Goal: Task Accomplishment & Management: Manage account settings

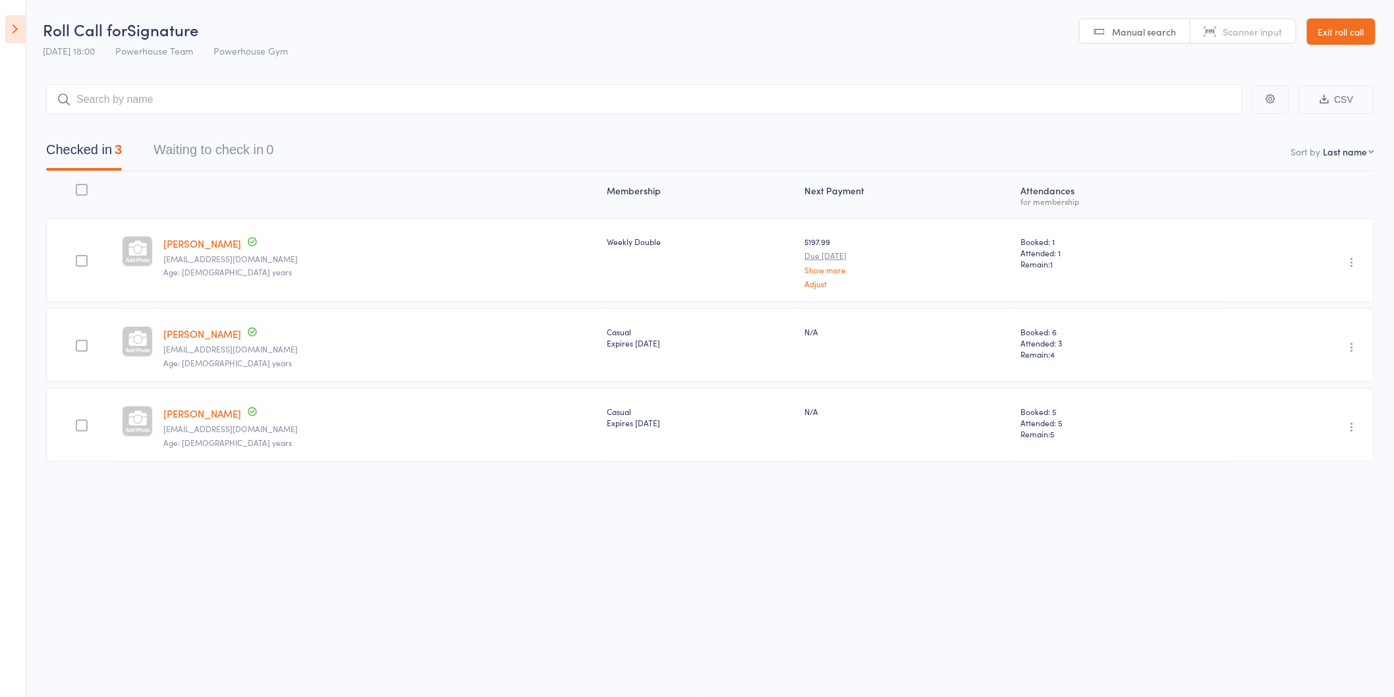
drag, startPoint x: 0, startPoint y: 0, endPoint x: 1359, endPoint y: 36, distance: 1359.3
click at [1360, 36] on link "Exit roll call" at bounding box center [1341, 31] width 69 height 26
click at [1350, 33] on link "Exit roll call" at bounding box center [1341, 31] width 69 height 26
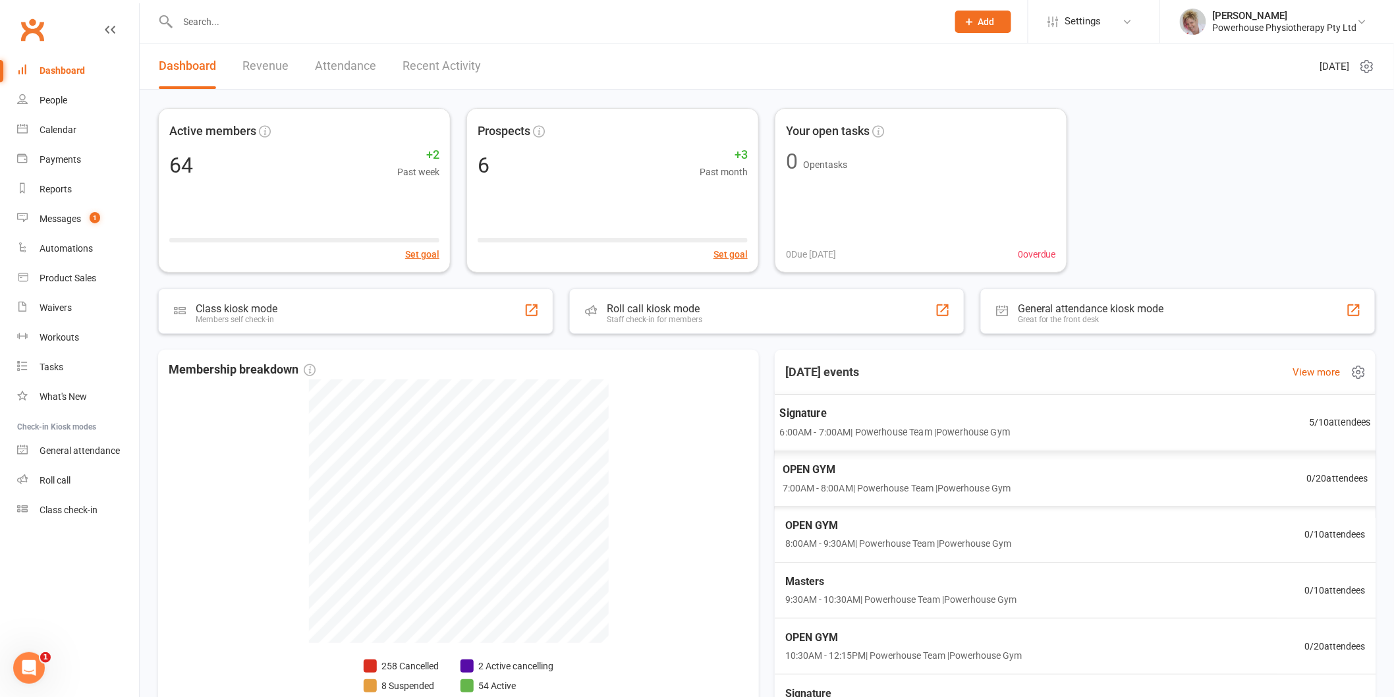
click at [872, 435] on span "6:00AM - 7:00AM | Powerhouse Team | Powerhouse Gym" at bounding box center [894, 431] width 231 height 15
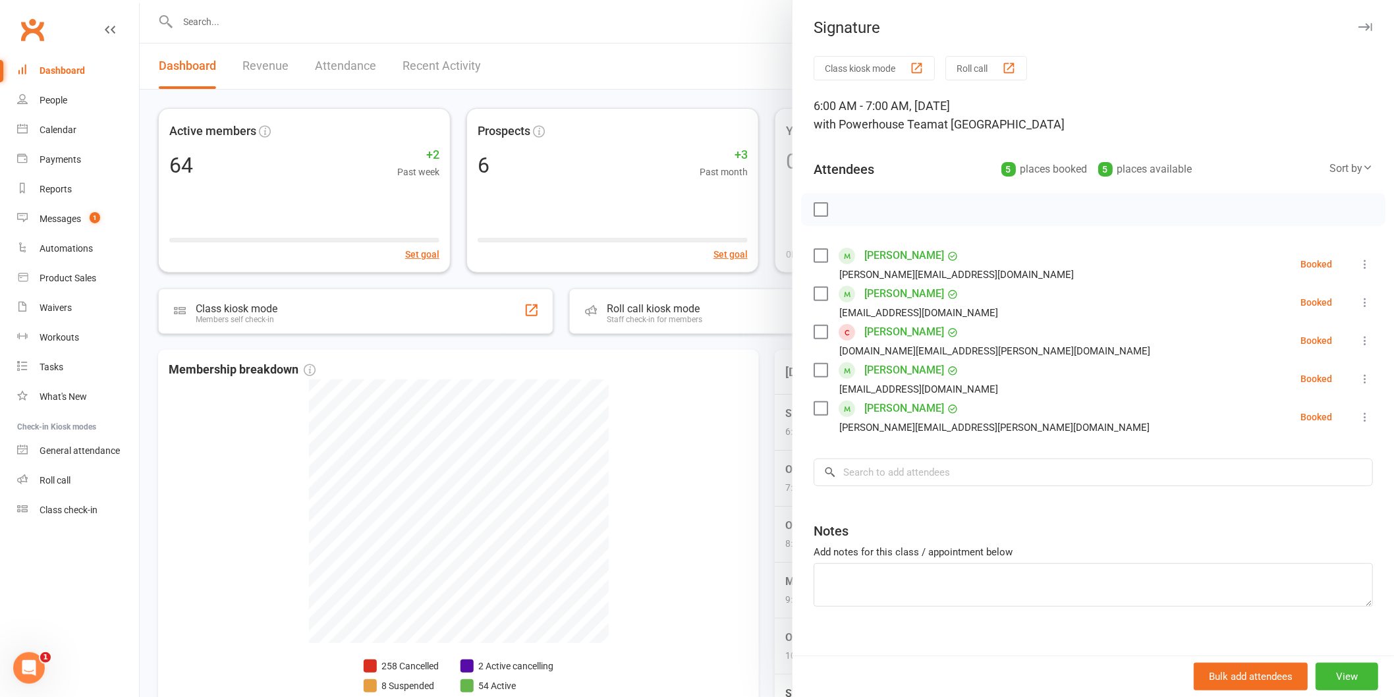
click at [696, 38] on div at bounding box center [767, 348] width 1254 height 697
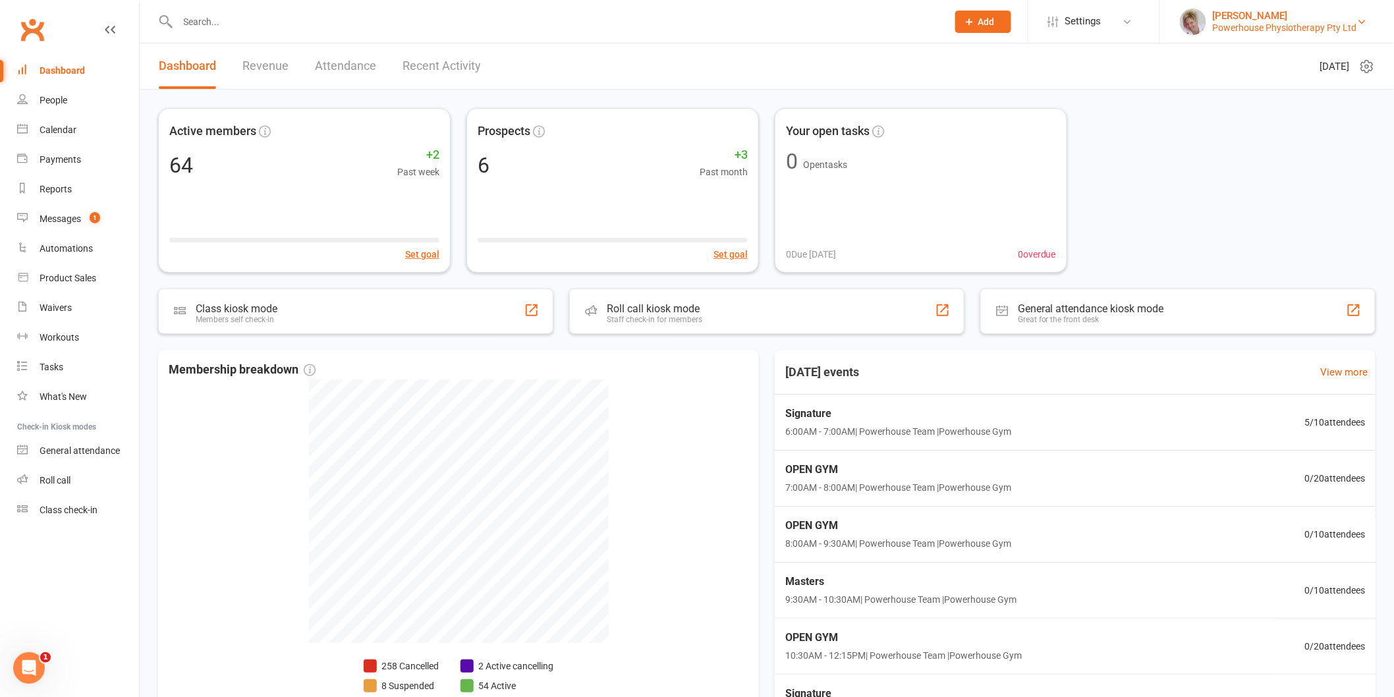
click at [1281, 24] on div "Powerhouse Physiotherapy Pty Ltd" at bounding box center [1285, 28] width 144 height 12
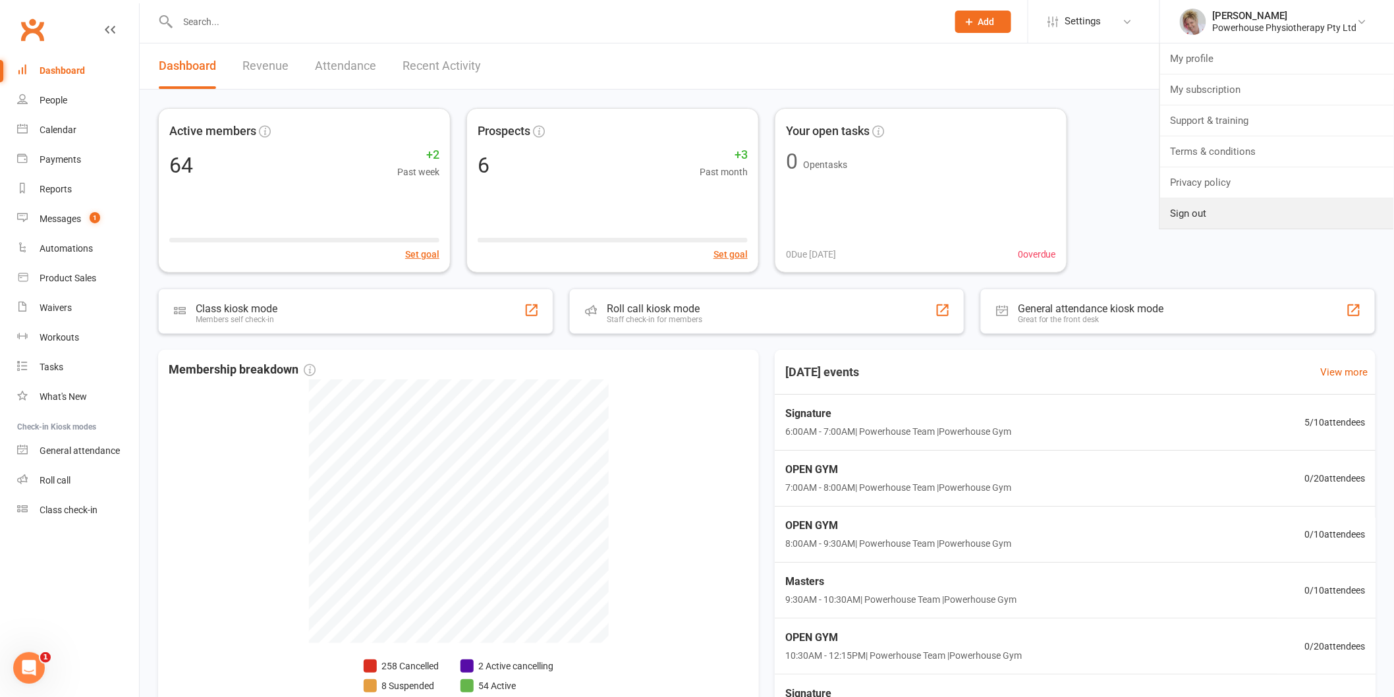
click at [1217, 209] on link "Sign out" at bounding box center [1277, 213] width 234 height 30
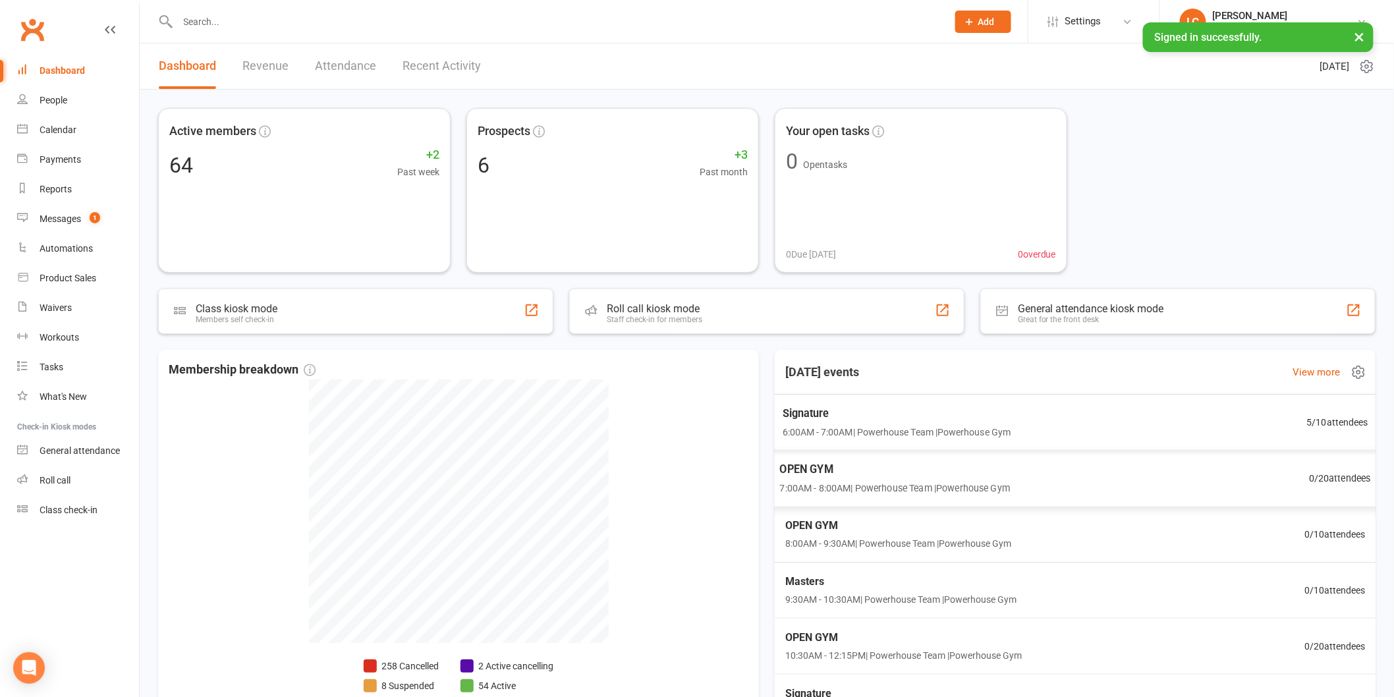
click at [920, 423] on div "Signature 6:00AM - 7:00AM | Powerhouse Team | Powerhouse Gym" at bounding box center [897, 422] width 228 height 35
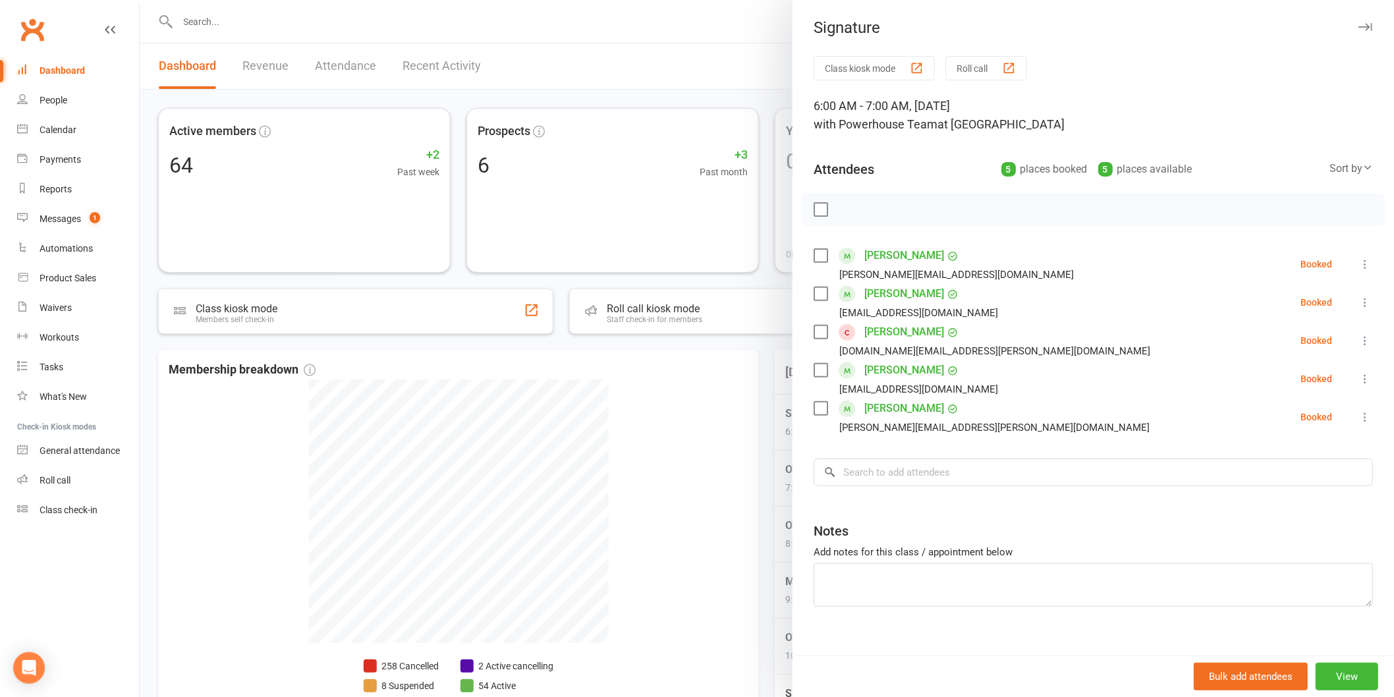
click at [1358, 261] on icon at bounding box center [1364, 264] width 13 height 13
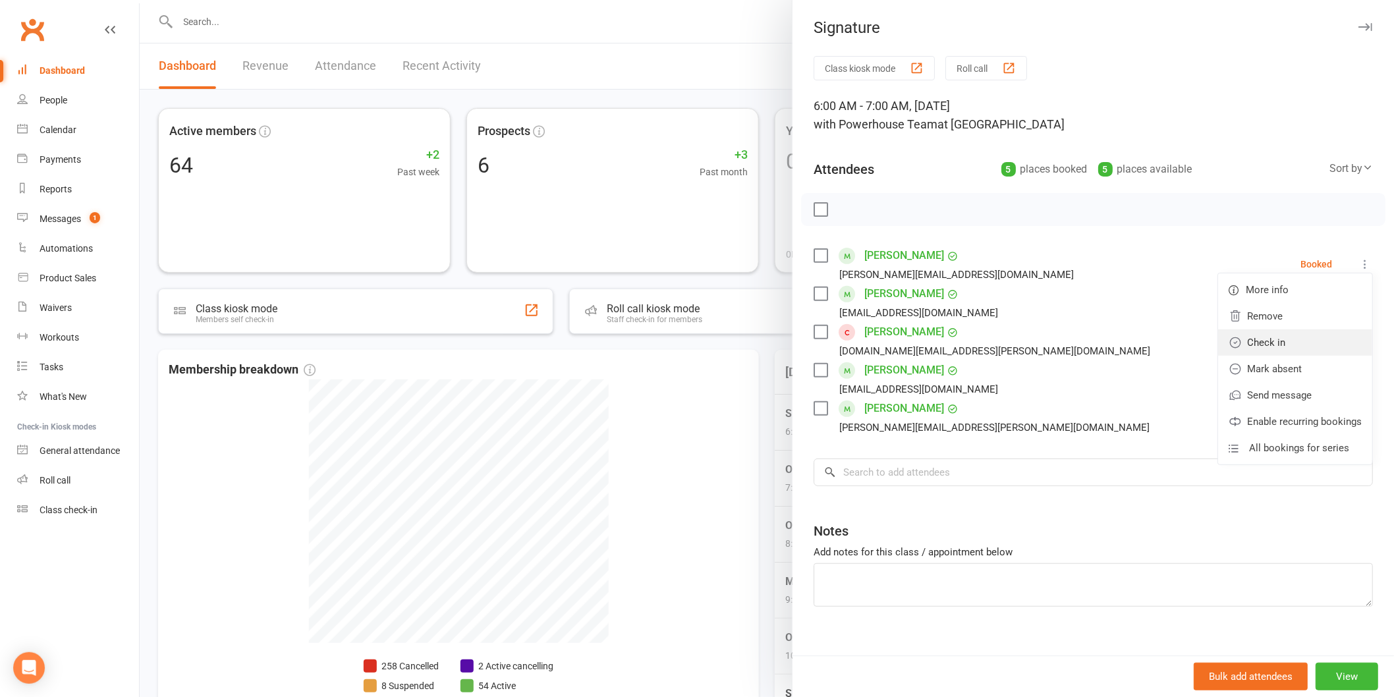
click at [1284, 334] on link "Check in" at bounding box center [1295, 342] width 154 height 26
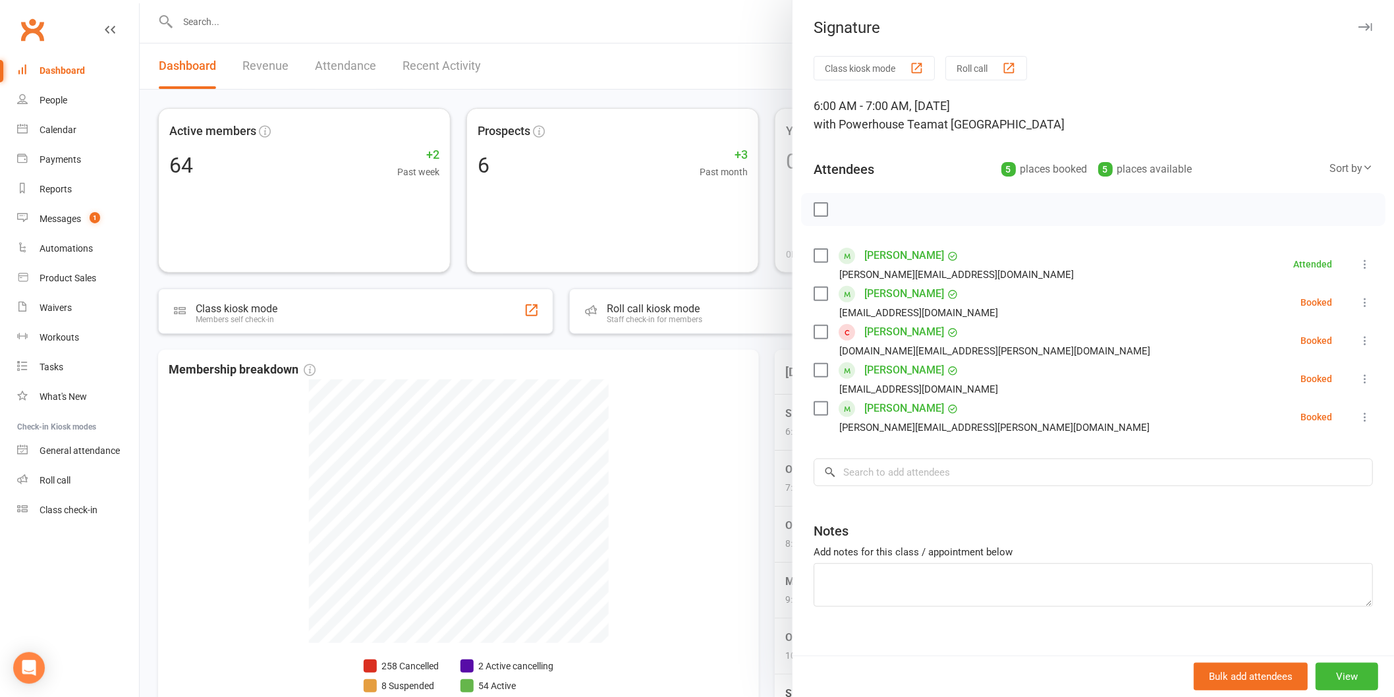
click at [1358, 298] on icon at bounding box center [1364, 302] width 13 height 13
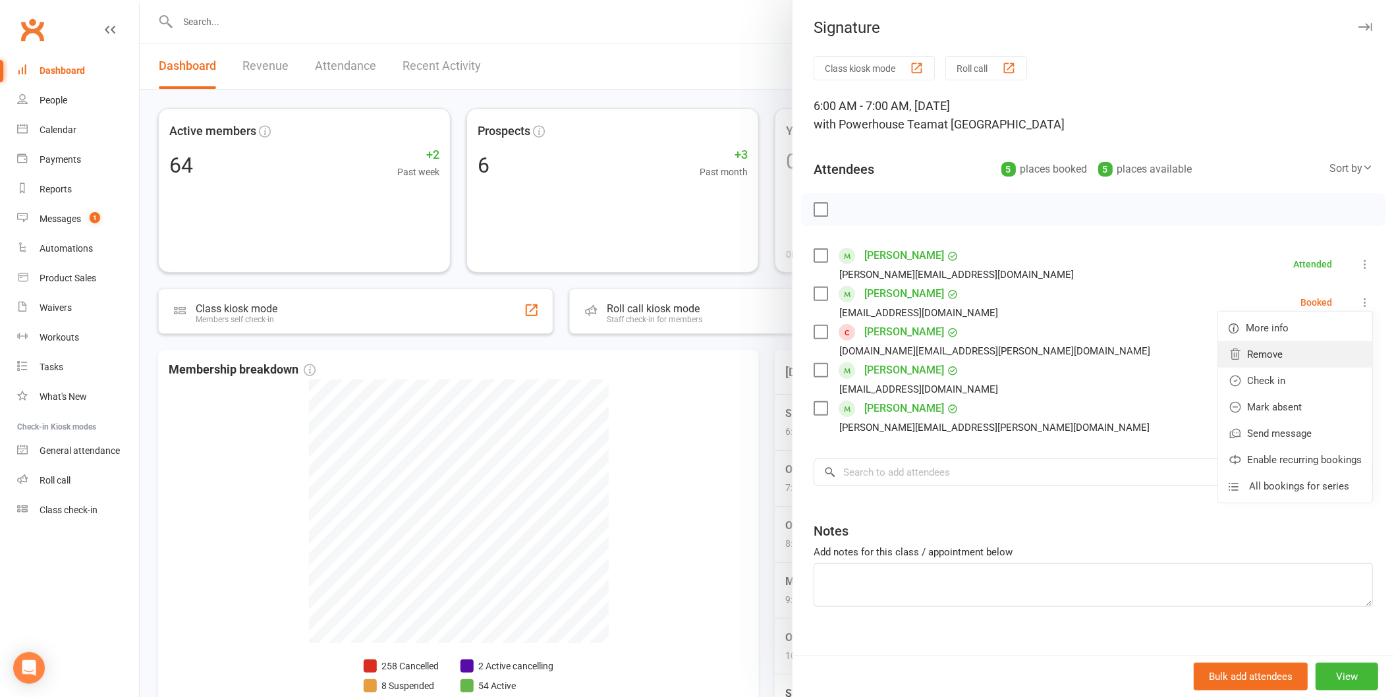
click at [1299, 347] on link "Remove" at bounding box center [1295, 354] width 154 height 26
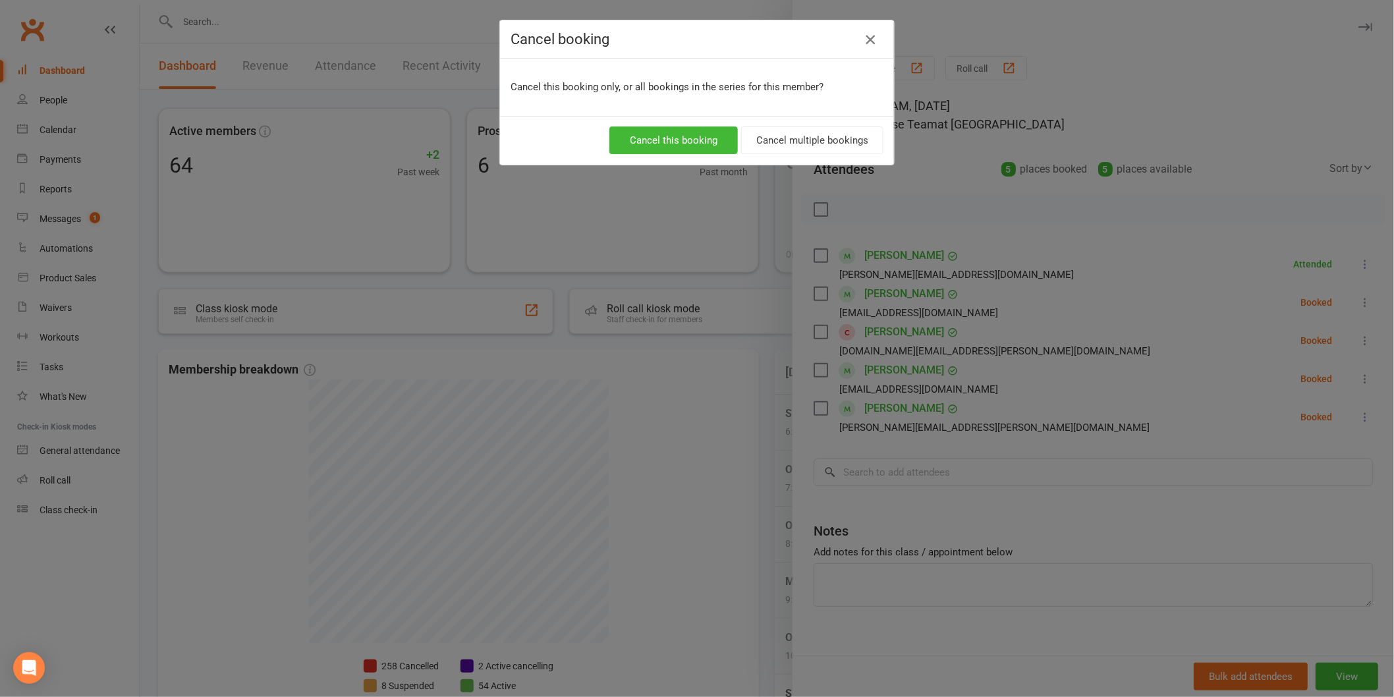
click at [862, 40] on icon "button" at bounding box center [870, 40] width 16 height 16
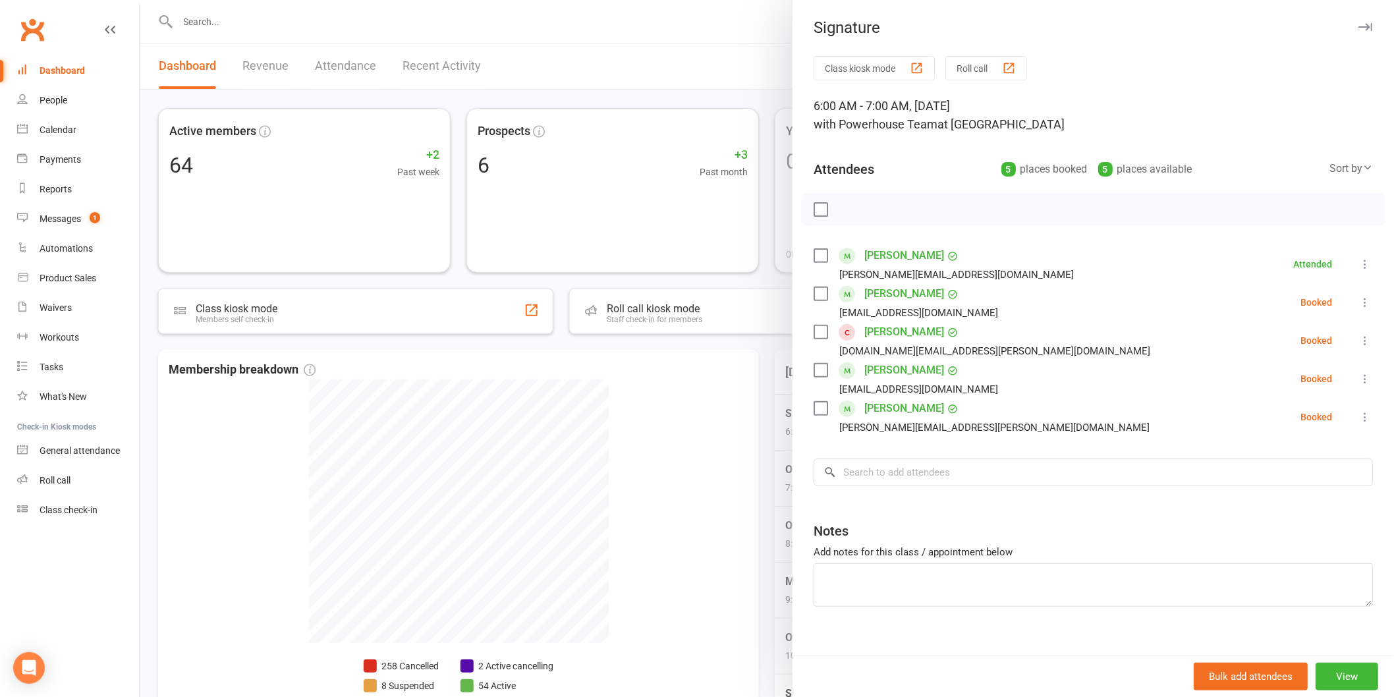
click at [1358, 303] on icon at bounding box center [1364, 302] width 13 height 13
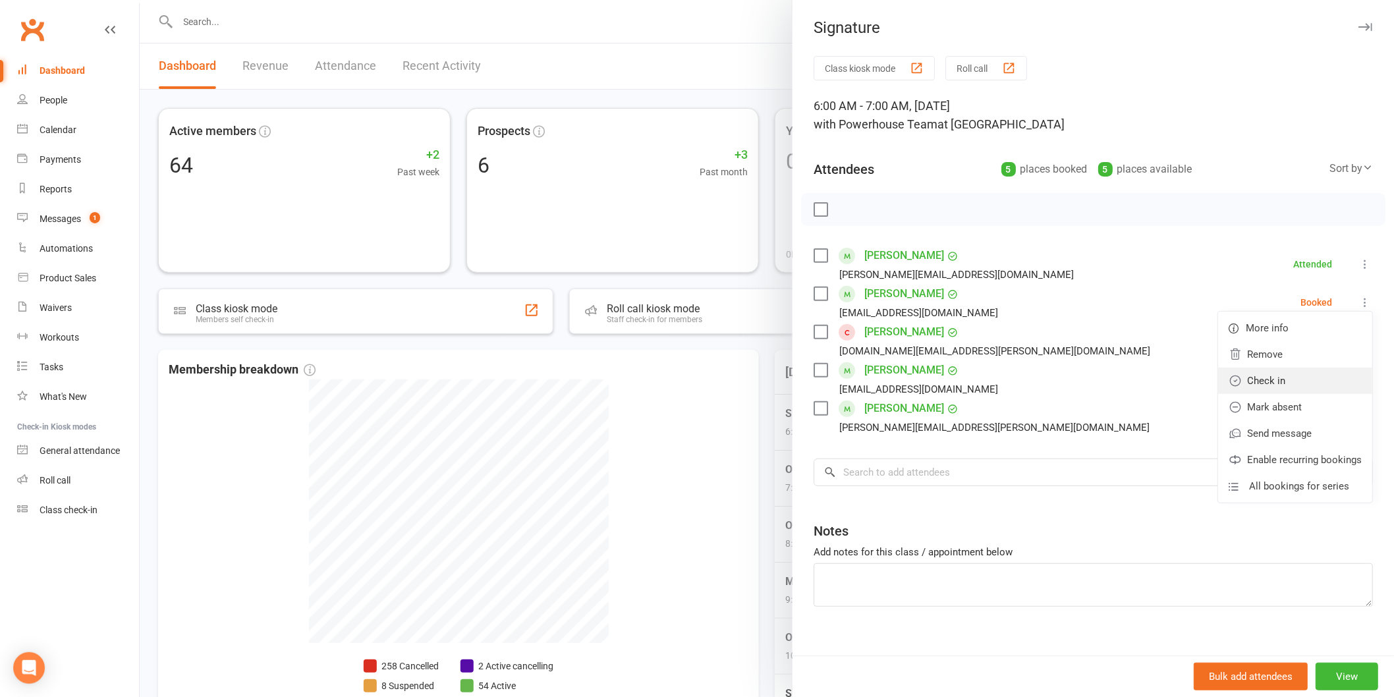
click at [1295, 385] on link "Check in" at bounding box center [1295, 381] width 154 height 26
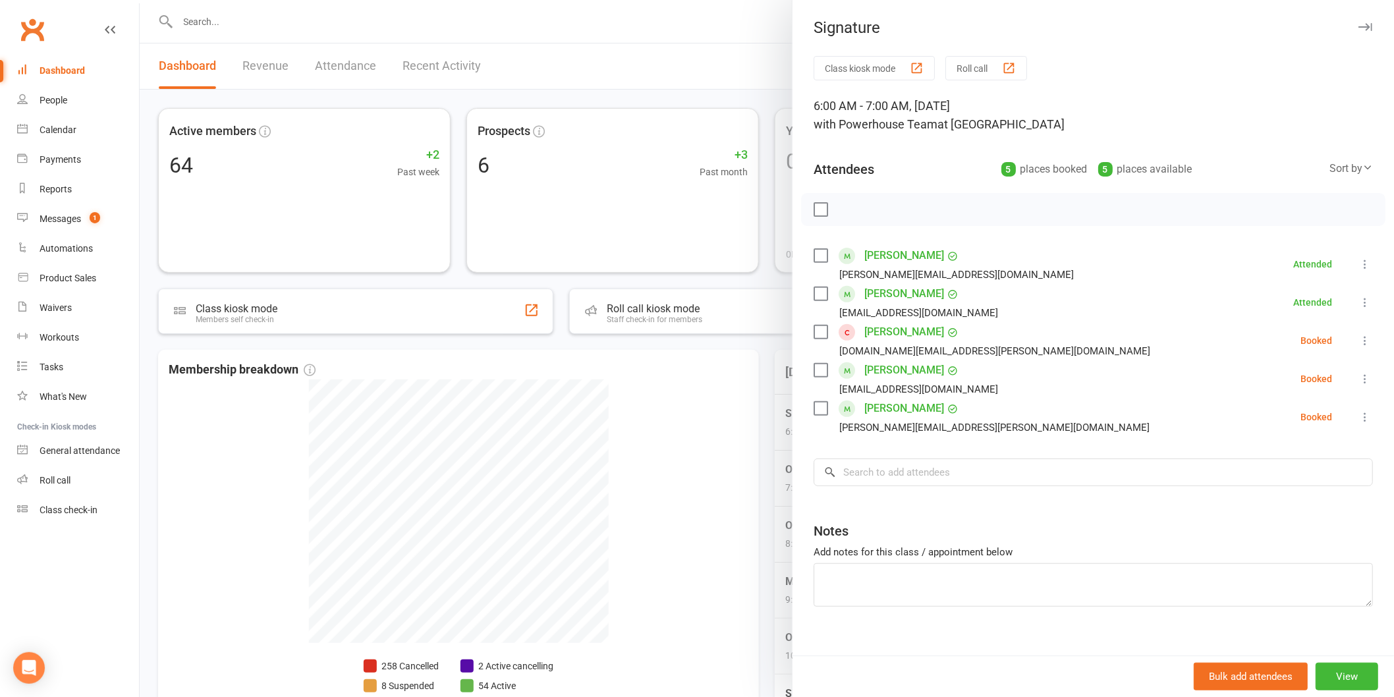
click at [1358, 341] on icon at bounding box center [1364, 340] width 13 height 13
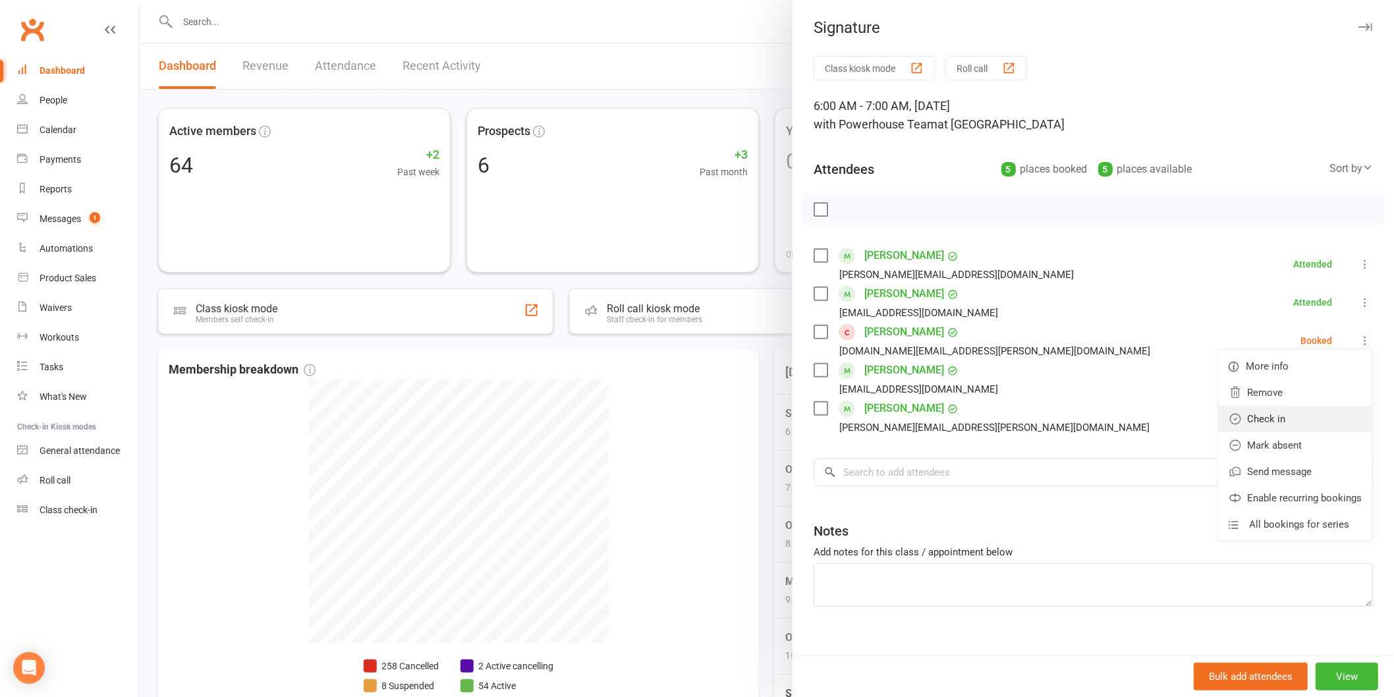
click at [1258, 422] on link "Check in" at bounding box center [1295, 419] width 154 height 26
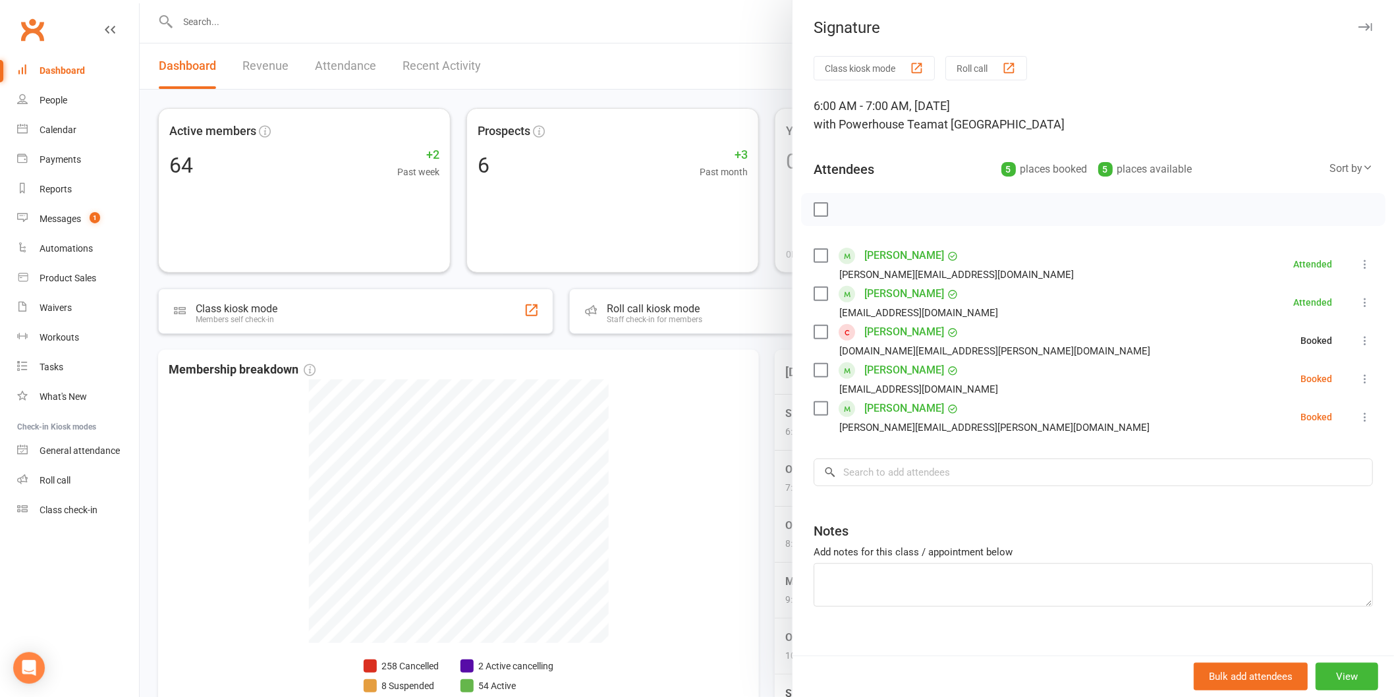
click at [1358, 373] on icon at bounding box center [1364, 378] width 13 height 13
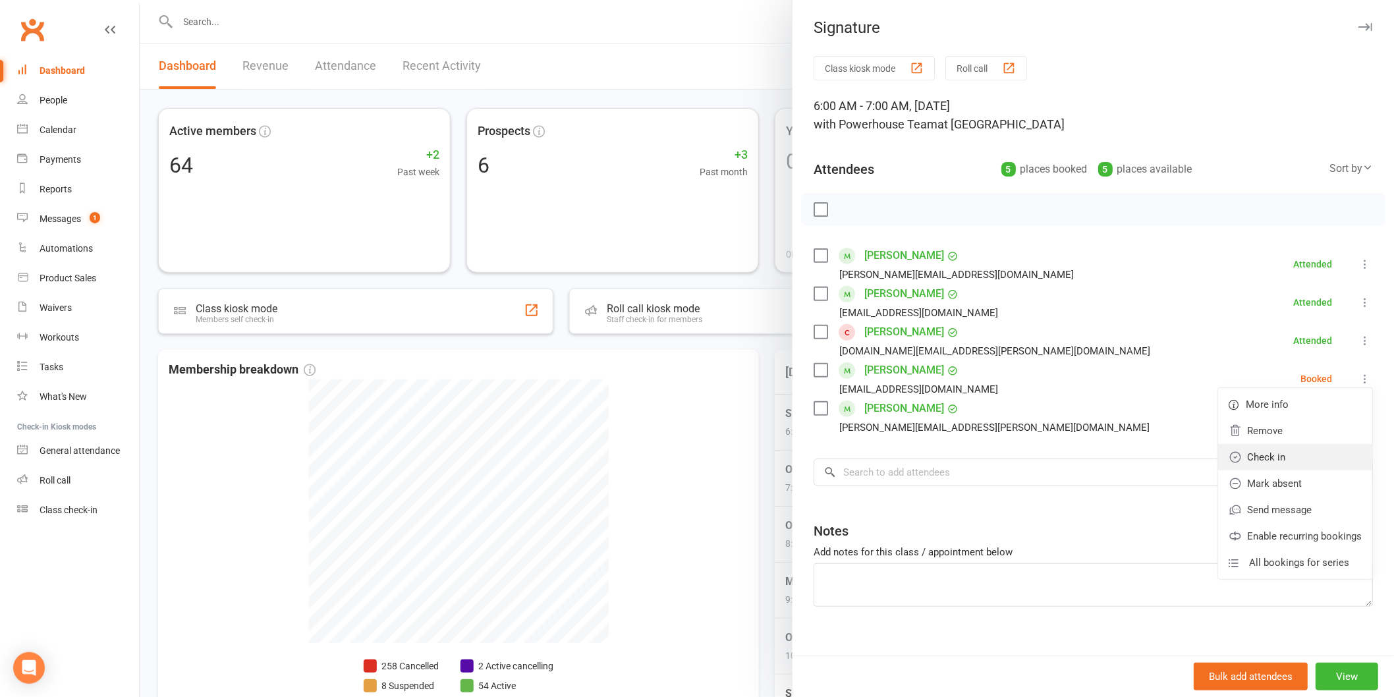
click at [1271, 460] on link "Check in" at bounding box center [1295, 457] width 154 height 26
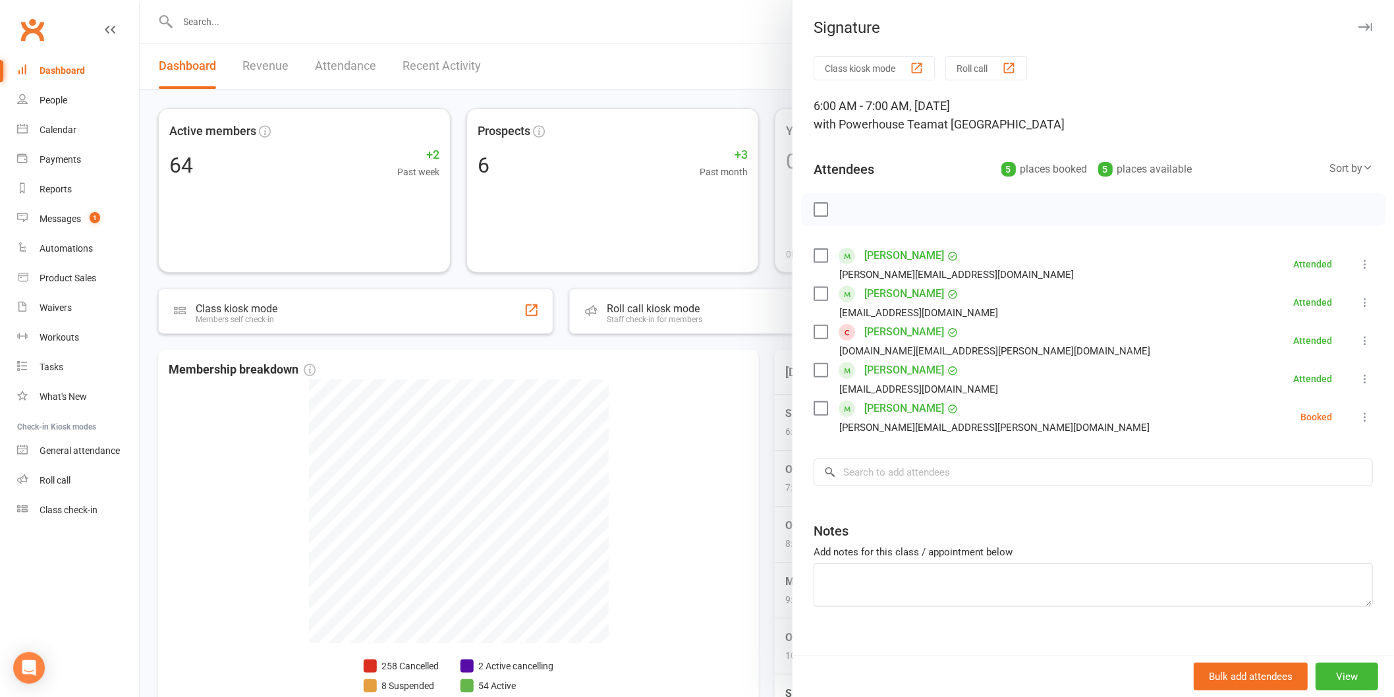
click at [1358, 416] on icon at bounding box center [1364, 416] width 13 height 13
click at [1272, 491] on link "Check in" at bounding box center [1295, 495] width 154 height 26
click at [962, 472] on input "search" at bounding box center [1092, 472] width 559 height 28
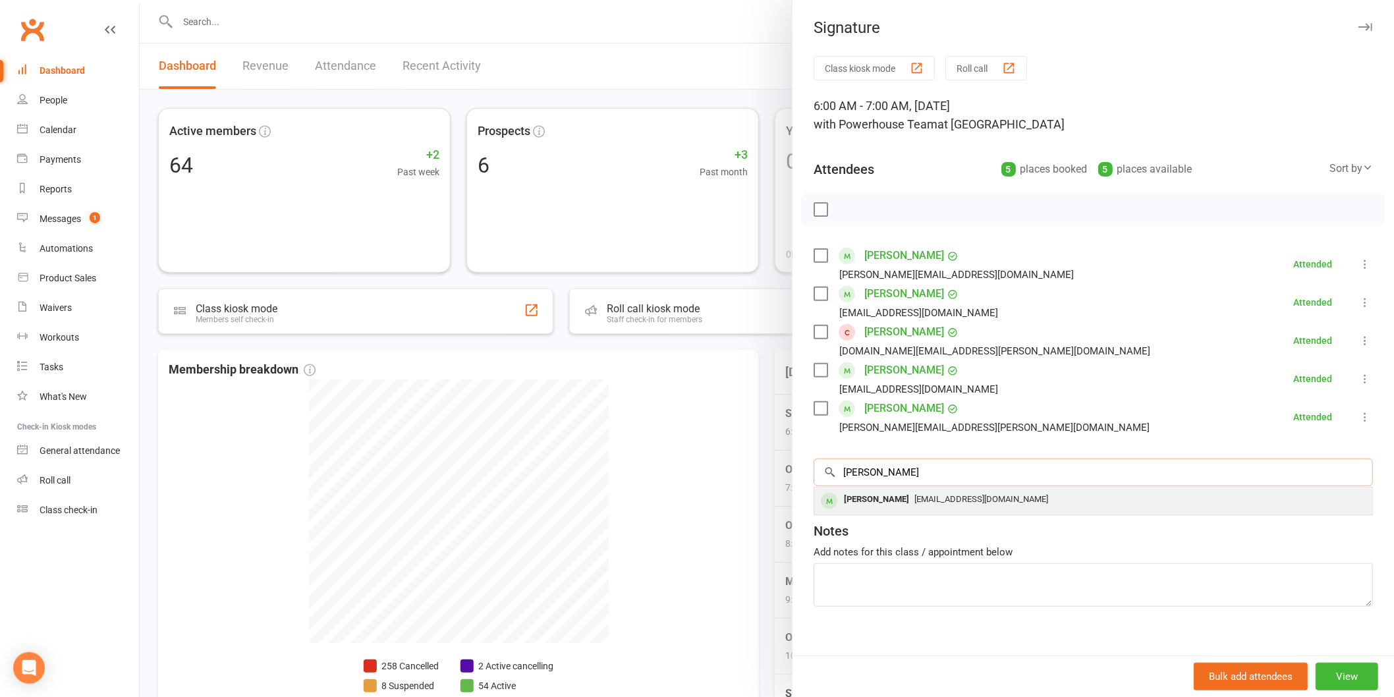
type input "[PERSON_NAME]"
click at [867, 505] on div "[PERSON_NAME]" at bounding box center [876, 499] width 76 height 19
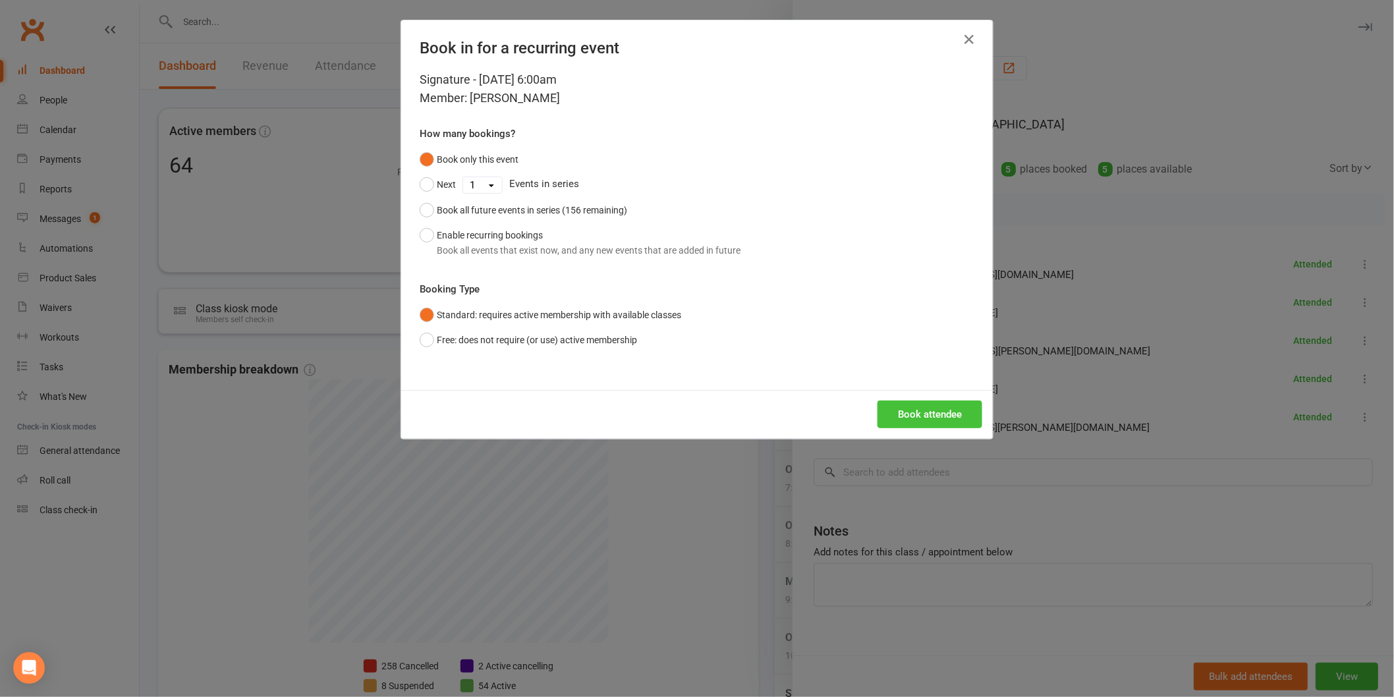
click at [926, 410] on button "Book attendee" at bounding box center [929, 414] width 105 height 28
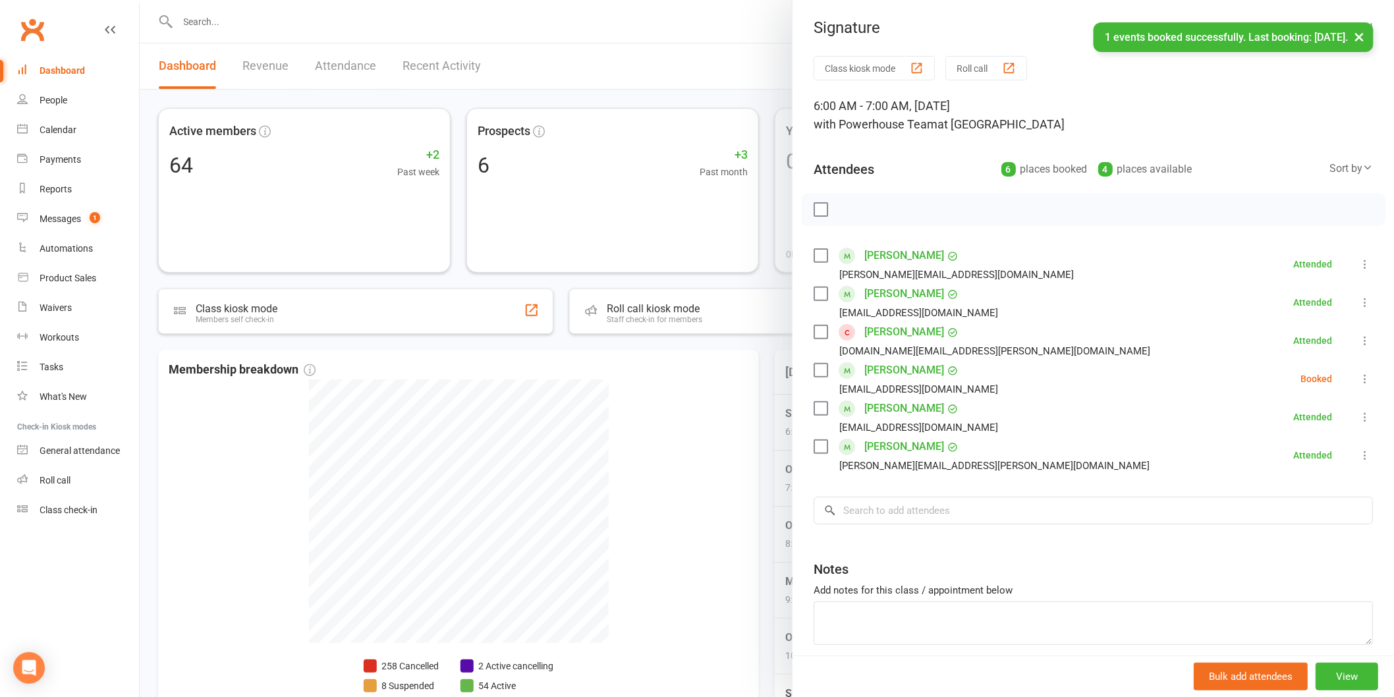
click at [1358, 374] on icon at bounding box center [1364, 378] width 13 height 13
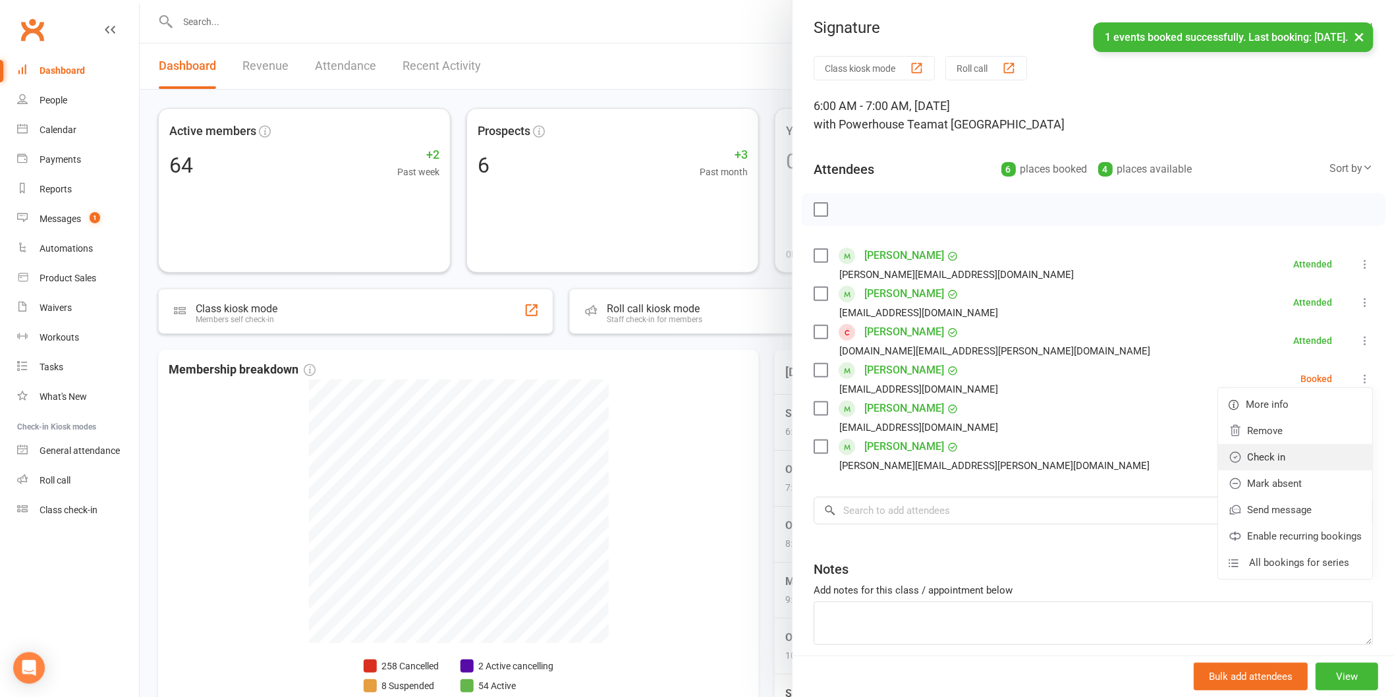
click at [1252, 452] on link "Check in" at bounding box center [1295, 457] width 154 height 26
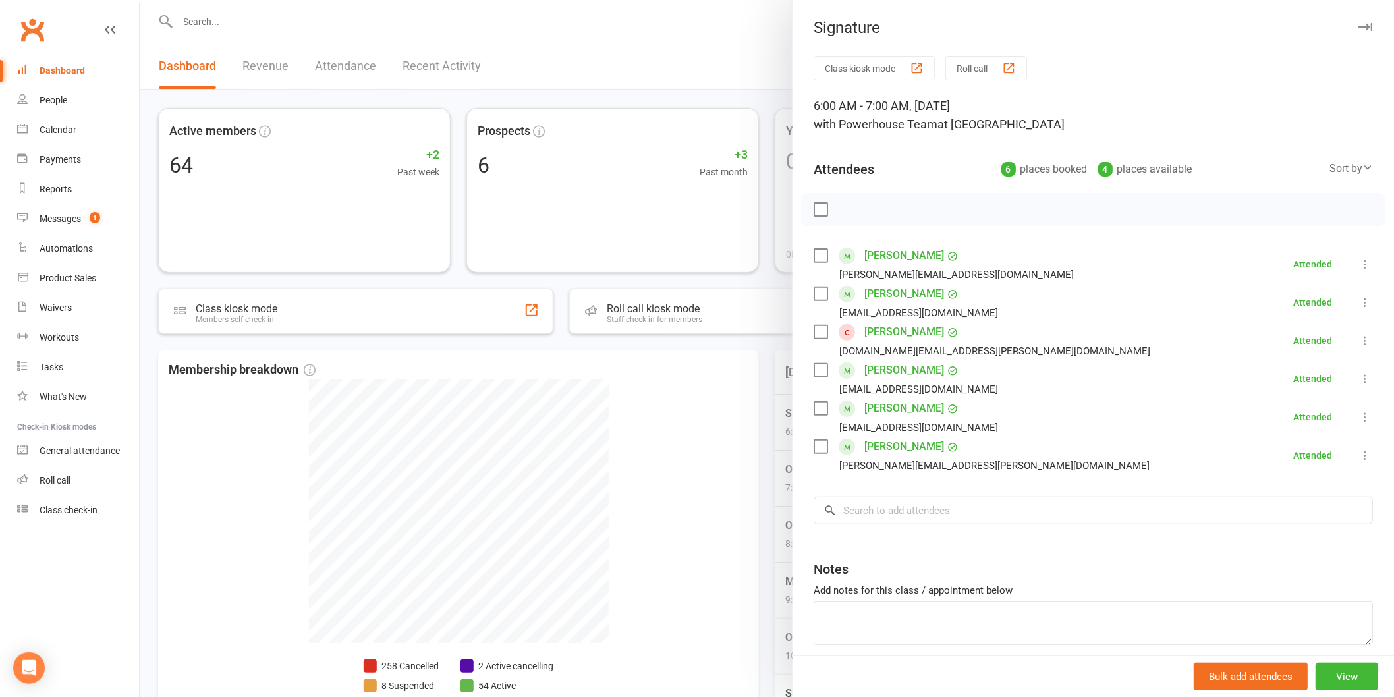
click at [677, 53] on div at bounding box center [767, 348] width 1254 height 697
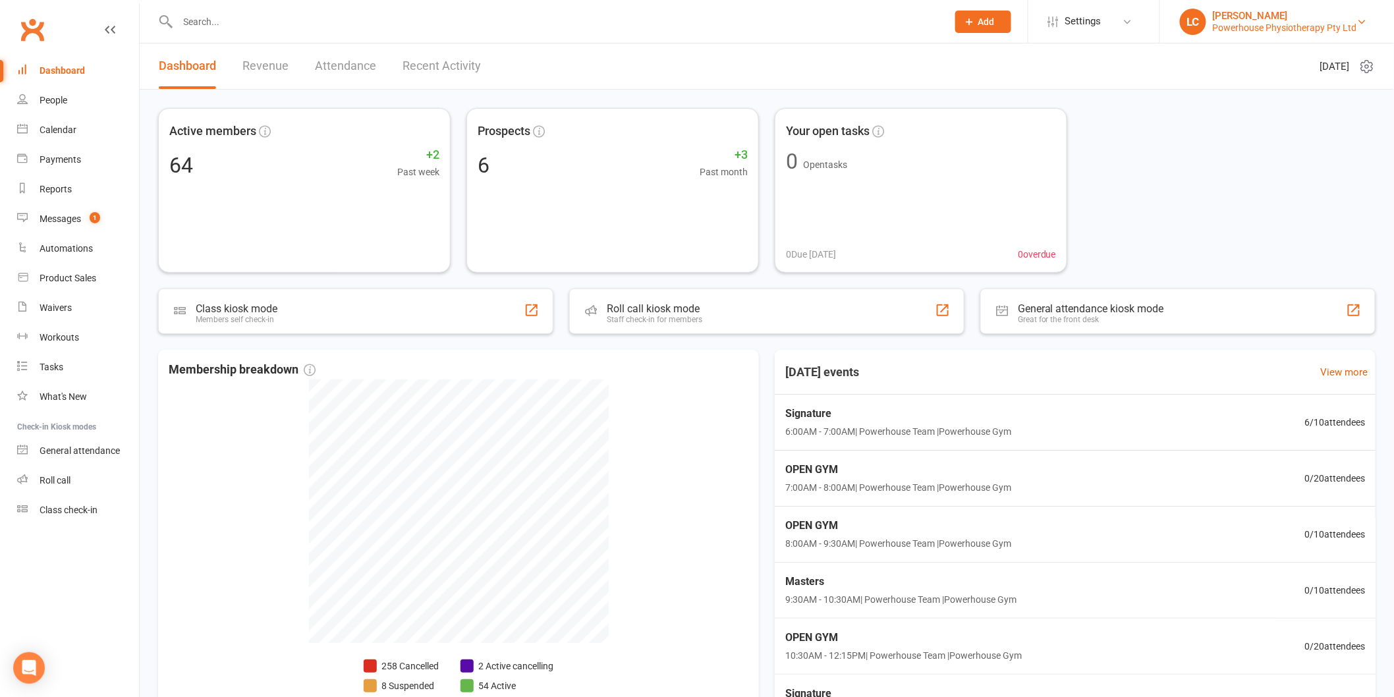
click at [1284, 30] on div "Powerhouse Physiotherapy Pty Ltd" at bounding box center [1285, 28] width 144 height 12
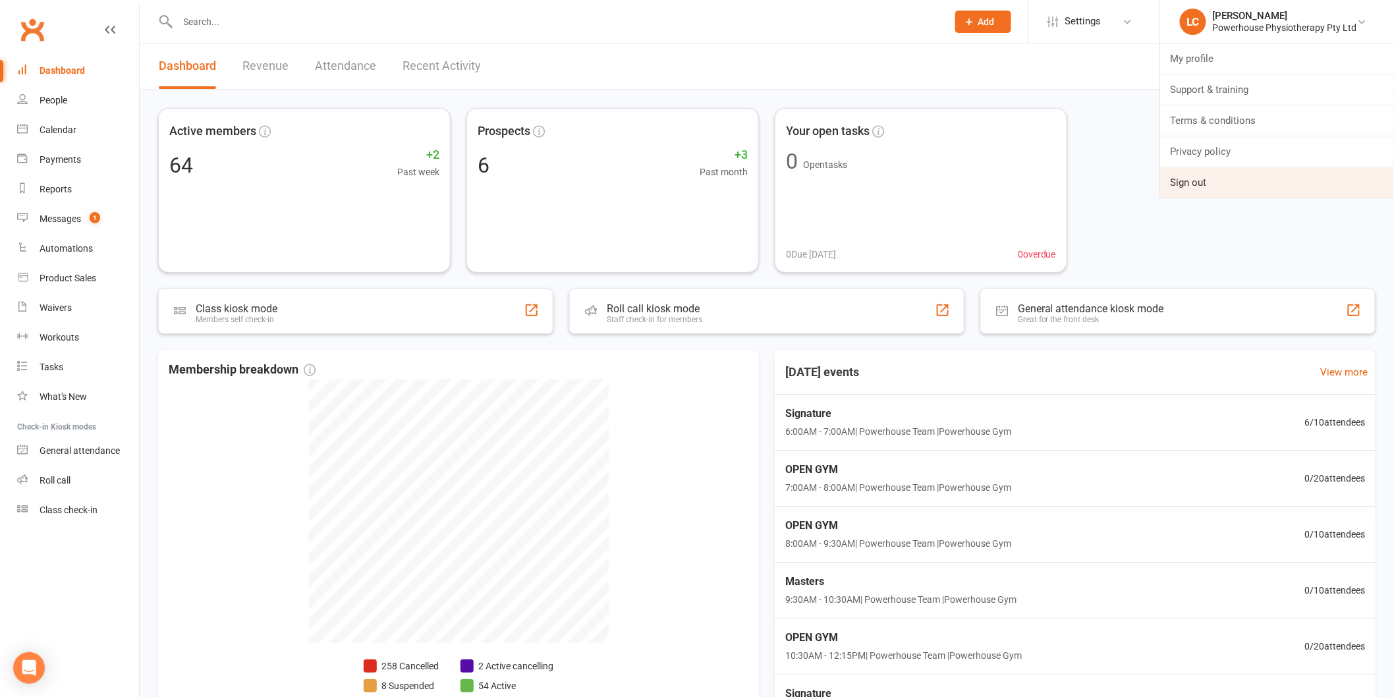
click at [1182, 188] on link "Sign out" at bounding box center [1277, 182] width 234 height 30
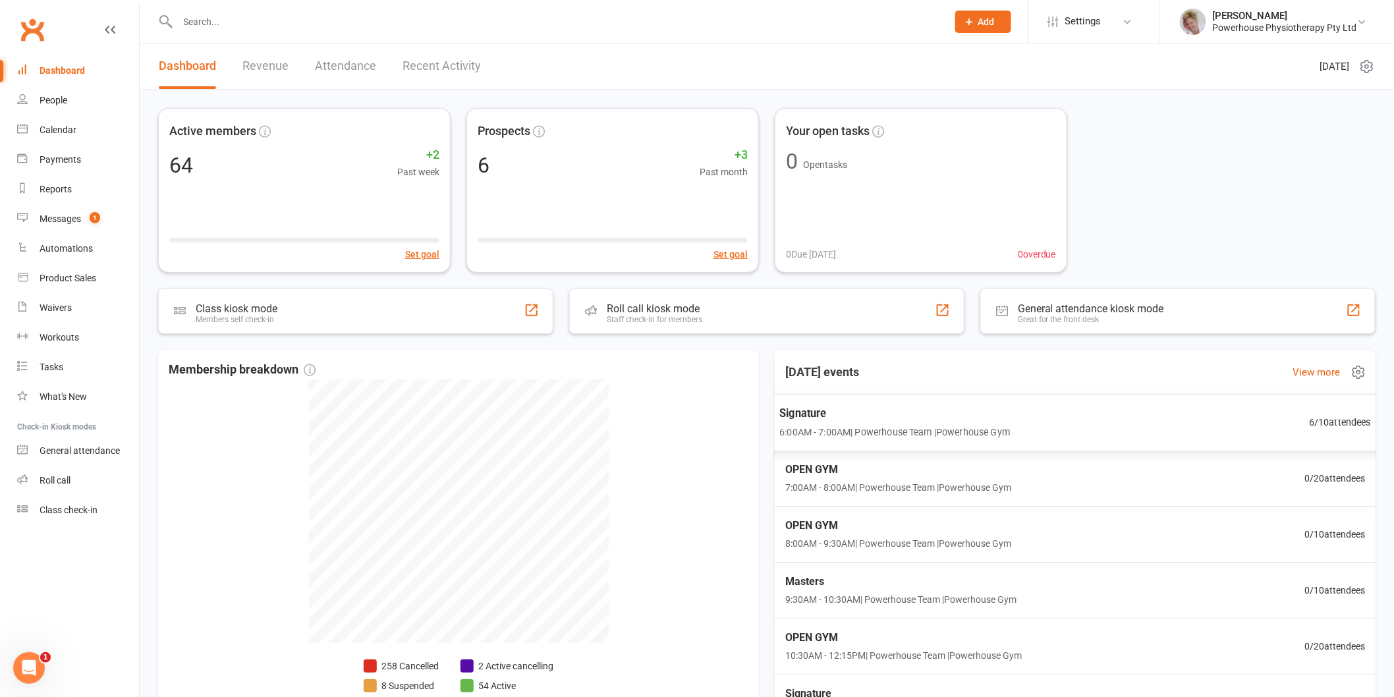
click at [861, 414] on span "Signature" at bounding box center [894, 412] width 231 height 17
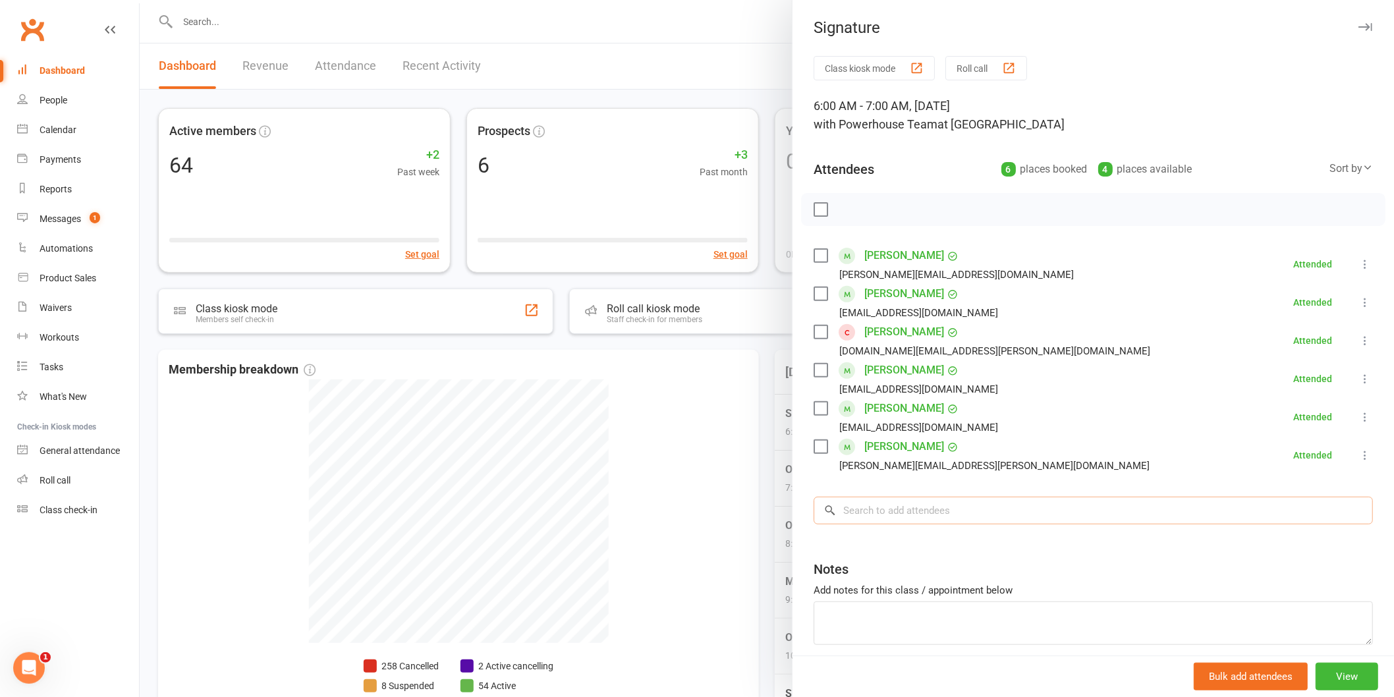
drag, startPoint x: 867, startPoint y: 510, endPoint x: 876, endPoint y: 499, distance: 14.5
click at [873, 502] on input "search" at bounding box center [1092, 511] width 559 height 28
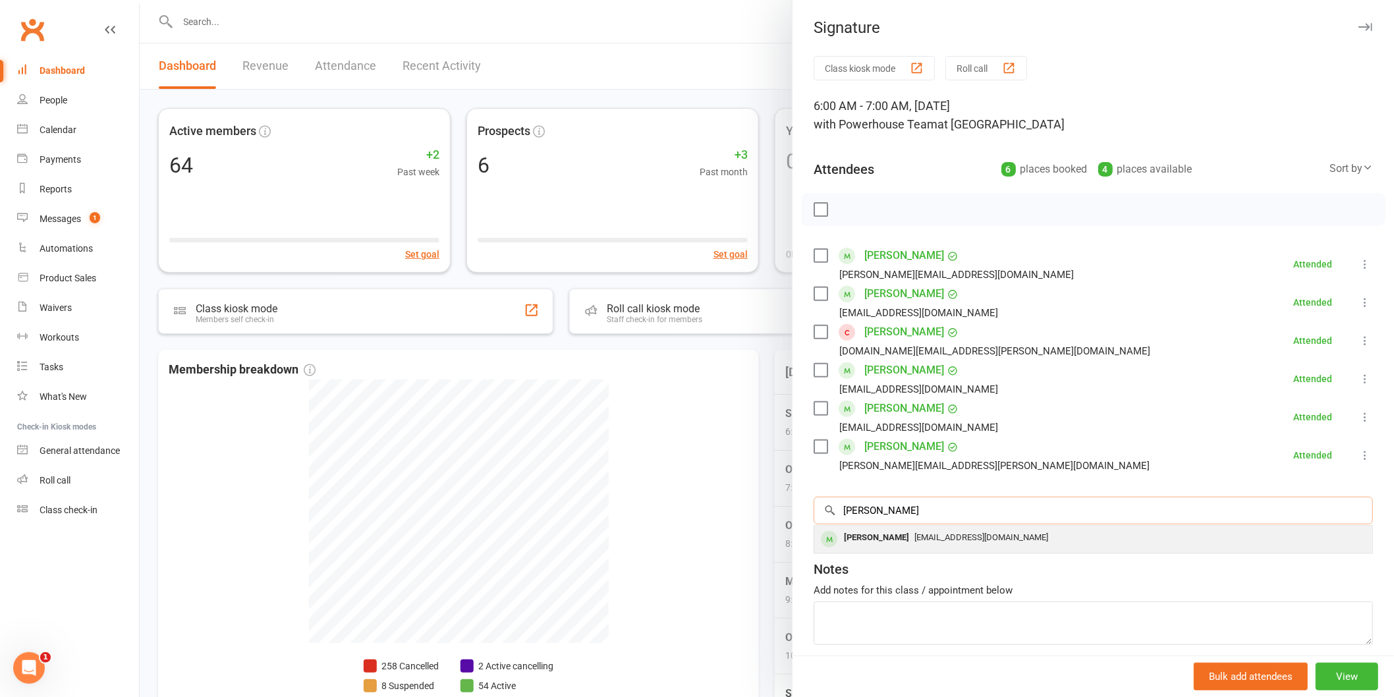
type input "erin"
click at [918, 550] on div "Erin Dowle erinkatedowle@gmail.com" at bounding box center [1093, 539] width 558 height 27
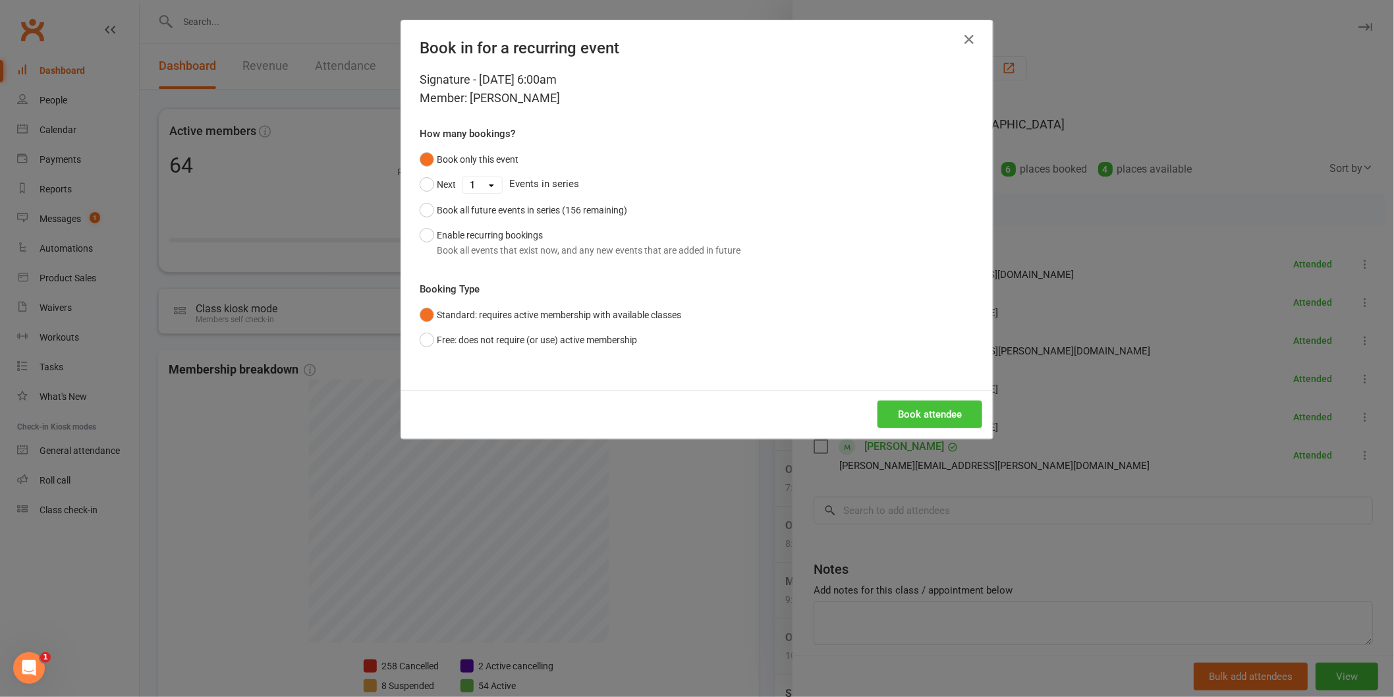
click at [920, 419] on button "Book attendee" at bounding box center [929, 414] width 105 height 28
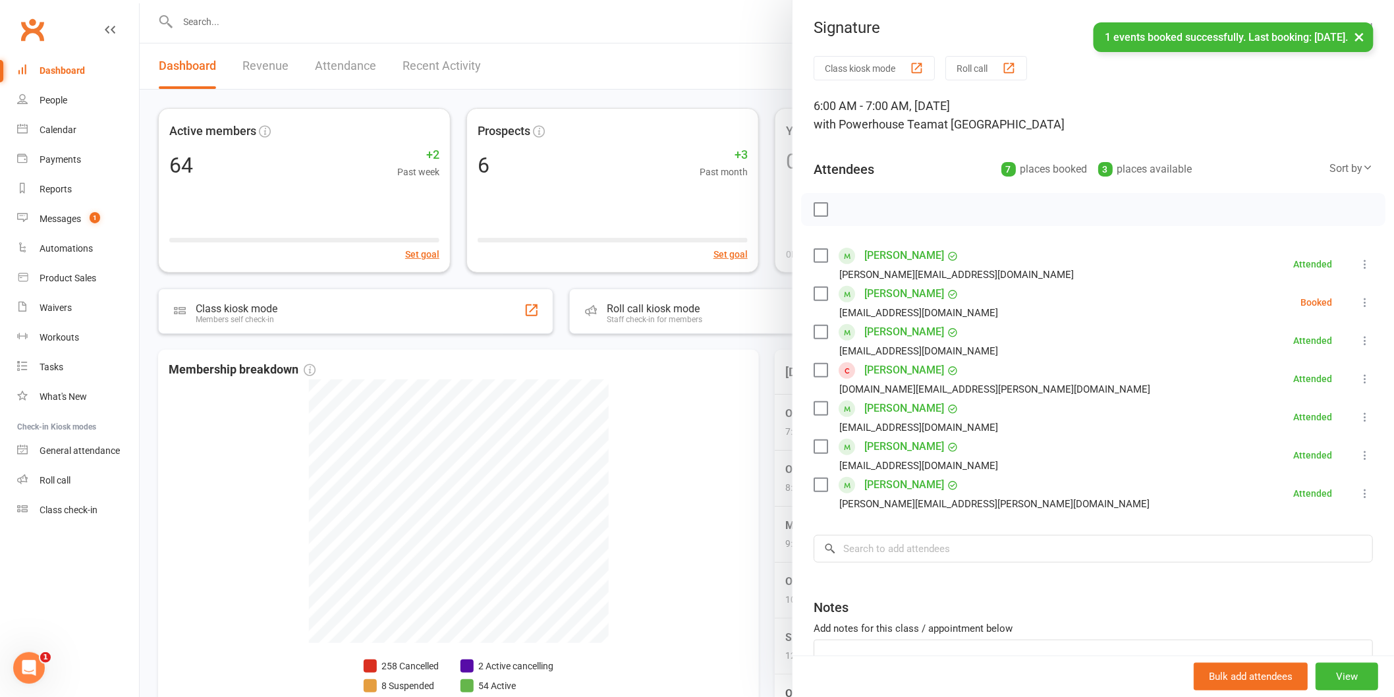
click at [1358, 305] on icon at bounding box center [1364, 302] width 13 height 13
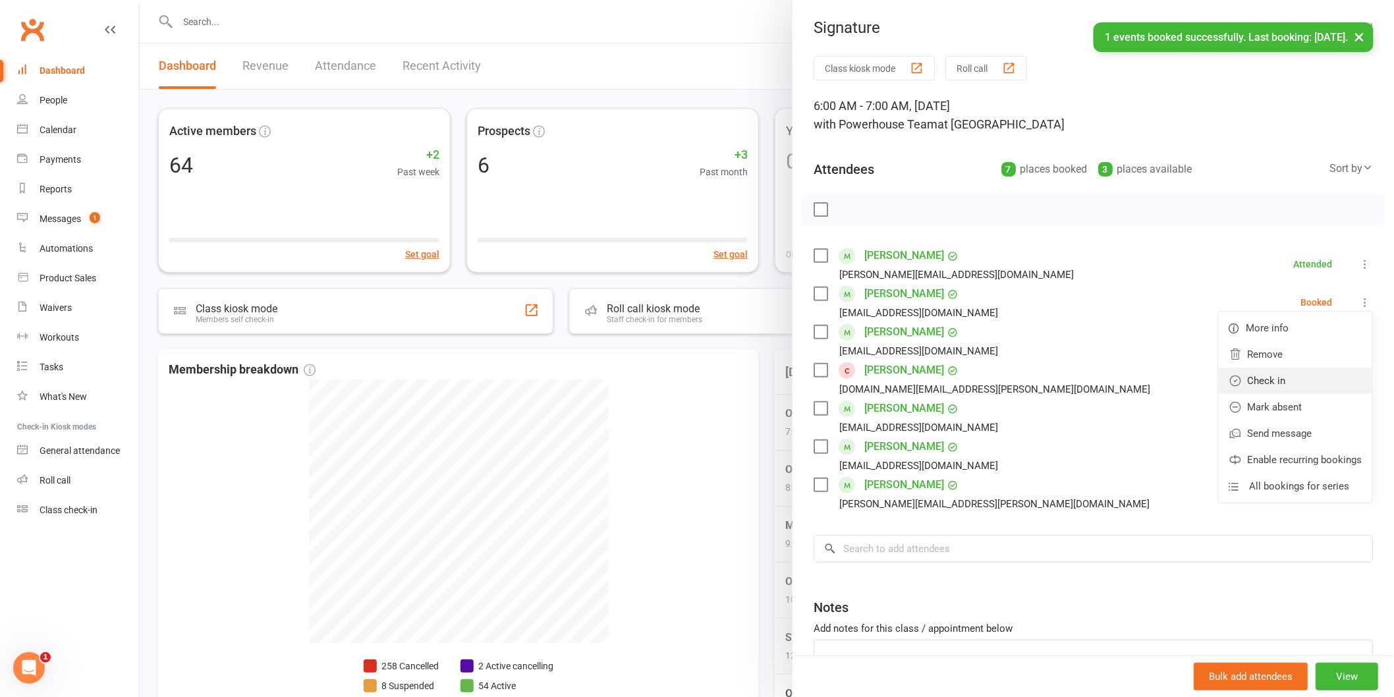
click at [1249, 380] on link "Check in" at bounding box center [1295, 381] width 154 height 26
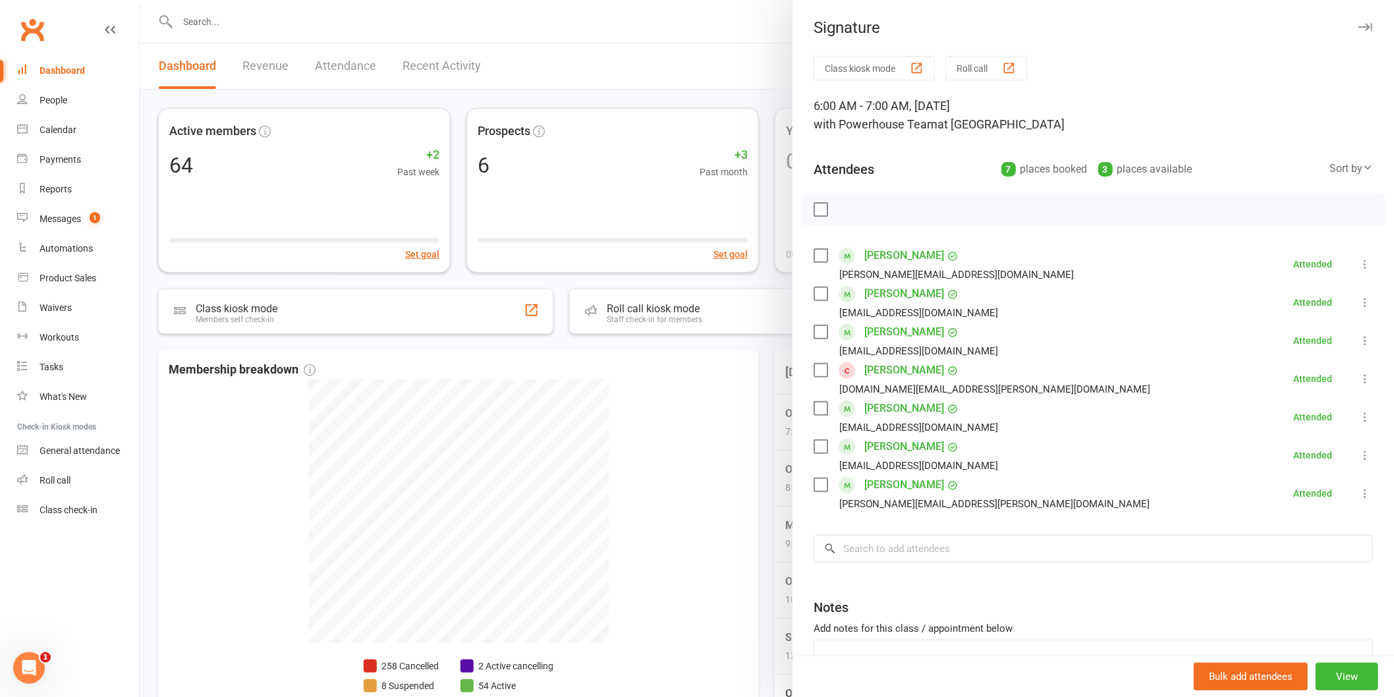
click at [1358, 27] on icon "button" at bounding box center [1365, 27] width 14 height 8
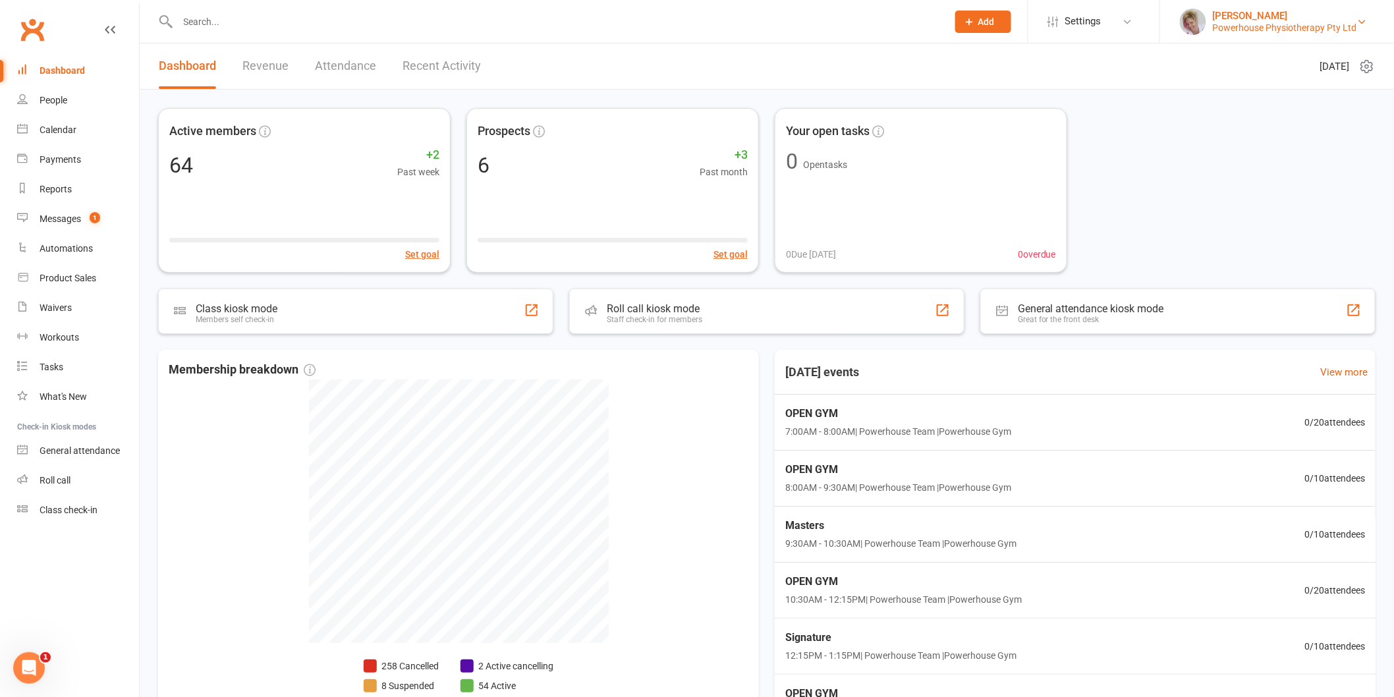
click at [1352, 25] on div "Powerhouse Physiotherapy Pty Ltd" at bounding box center [1285, 28] width 144 height 12
click at [31, 652] on div "Open Intercom Messenger" at bounding box center [26, 665] width 43 height 43
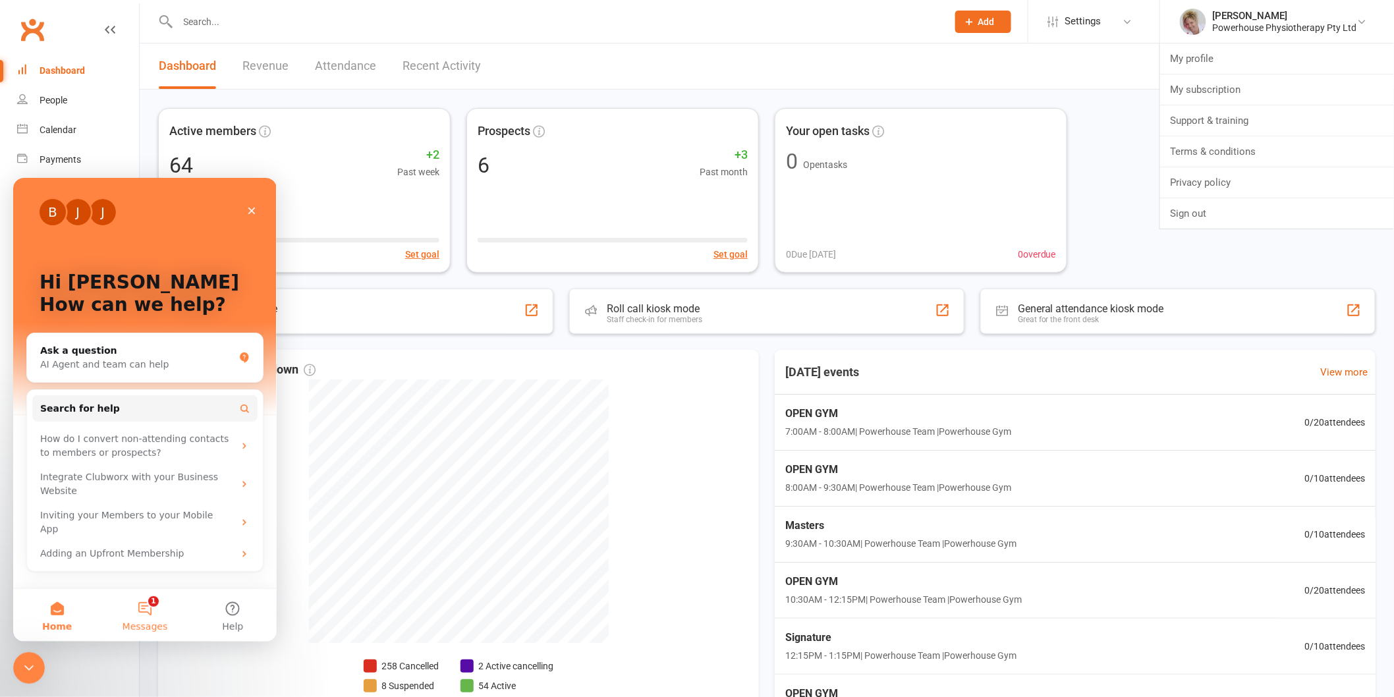
click at [151, 603] on button "1 Messages" at bounding box center [145, 614] width 88 height 53
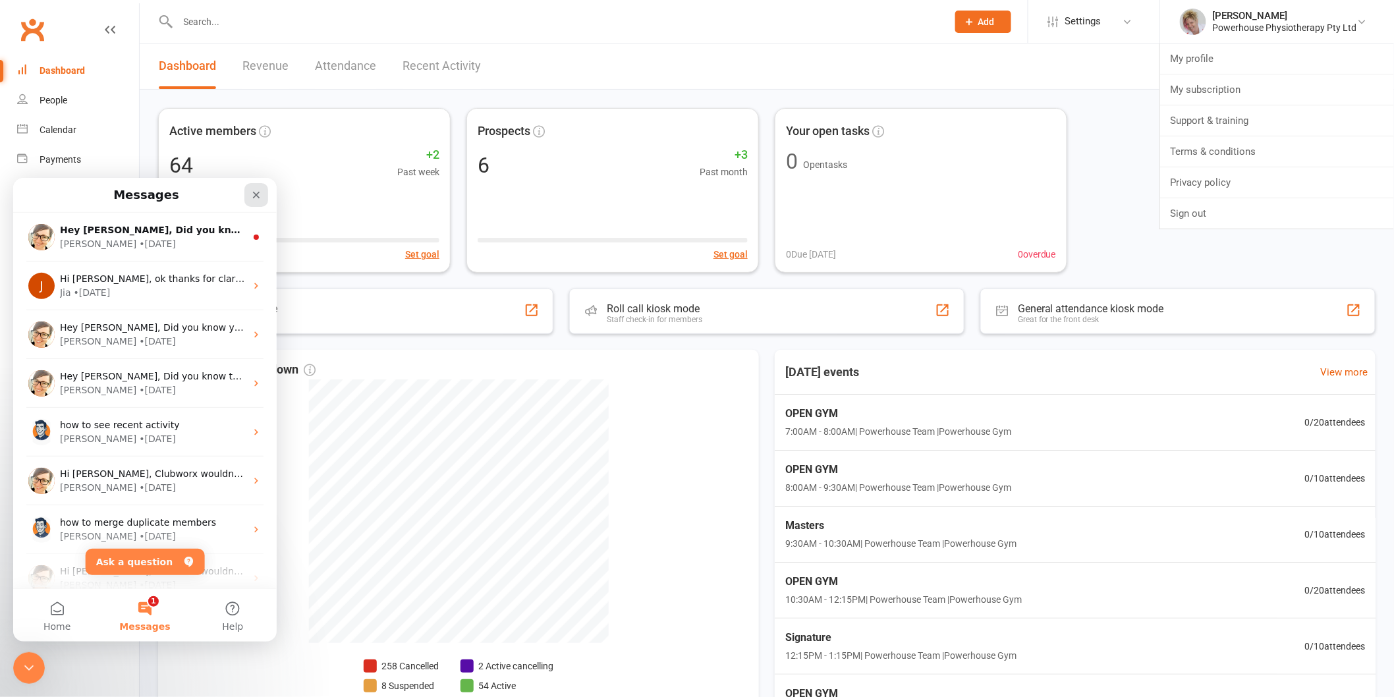
click at [255, 203] on div "Close" at bounding box center [256, 194] width 24 height 24
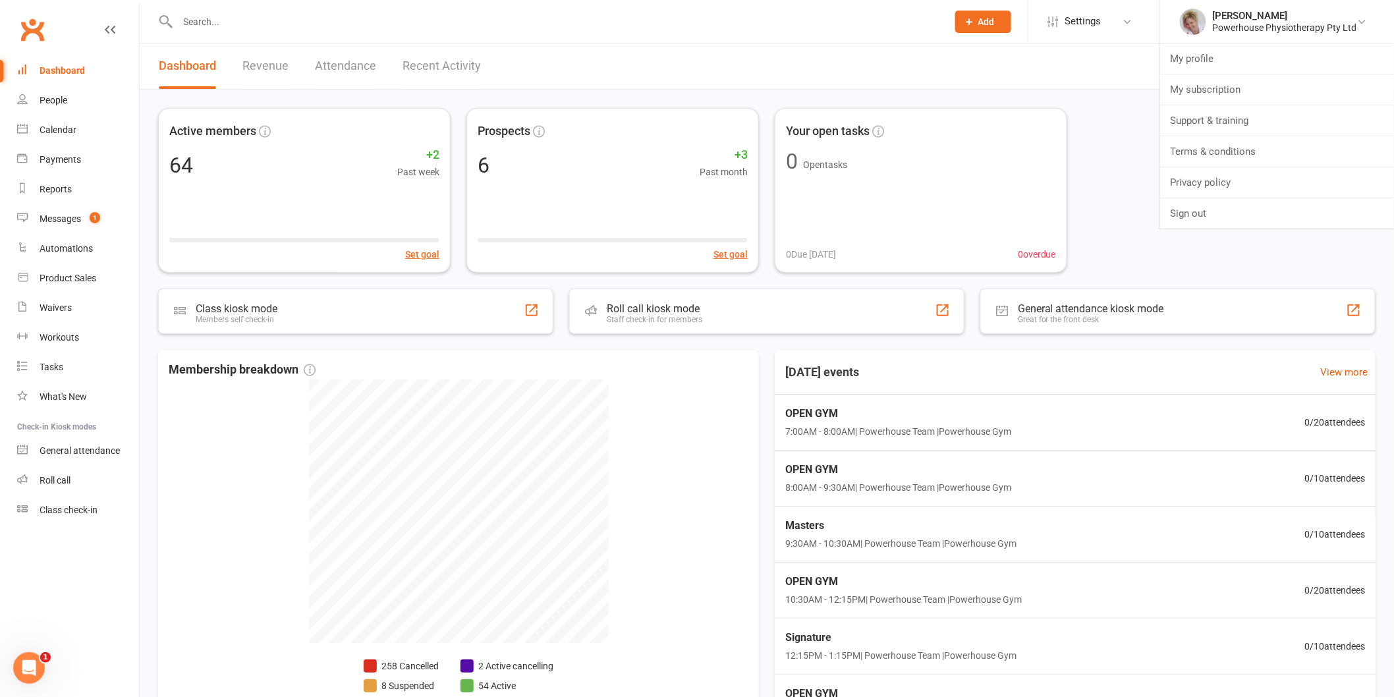
click at [1071, 96] on div "Active members 64 +2 Past week Set goal Prospects 6 +3 Past month Set goal Your…" at bounding box center [767, 425] width 1254 height 671
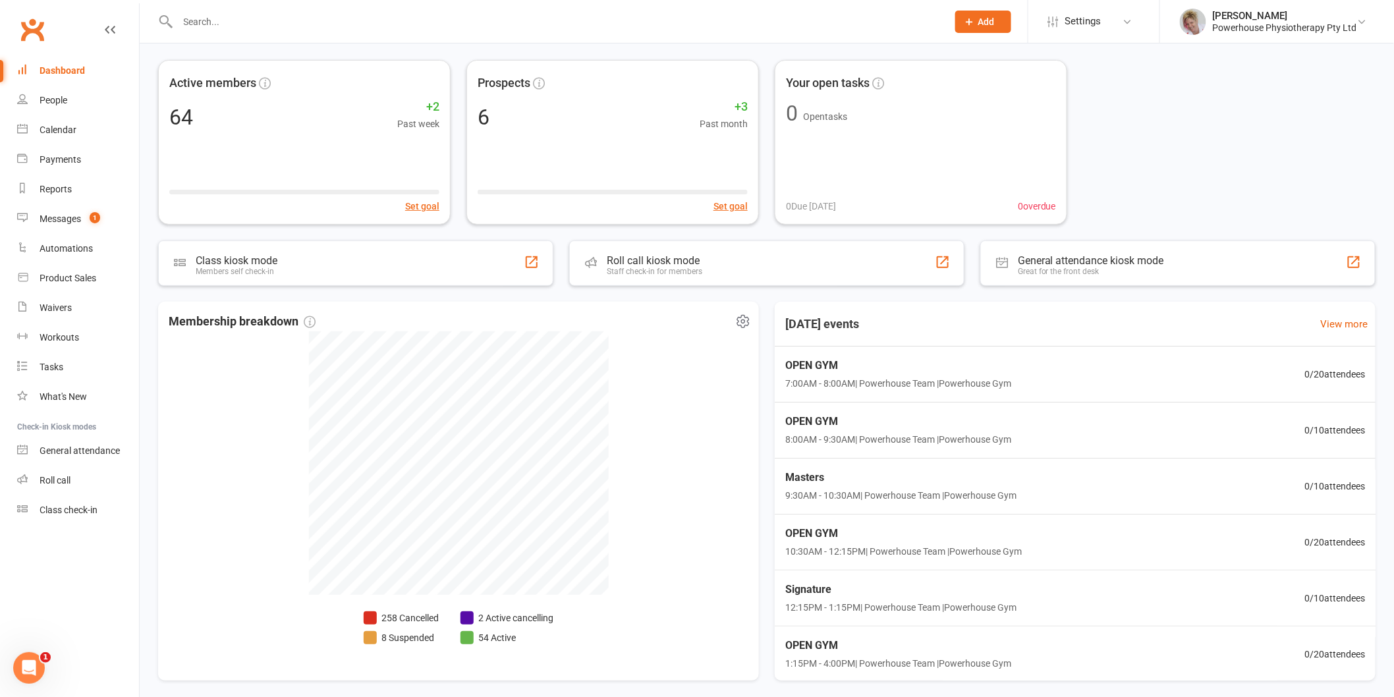
scroll to position [73, 0]
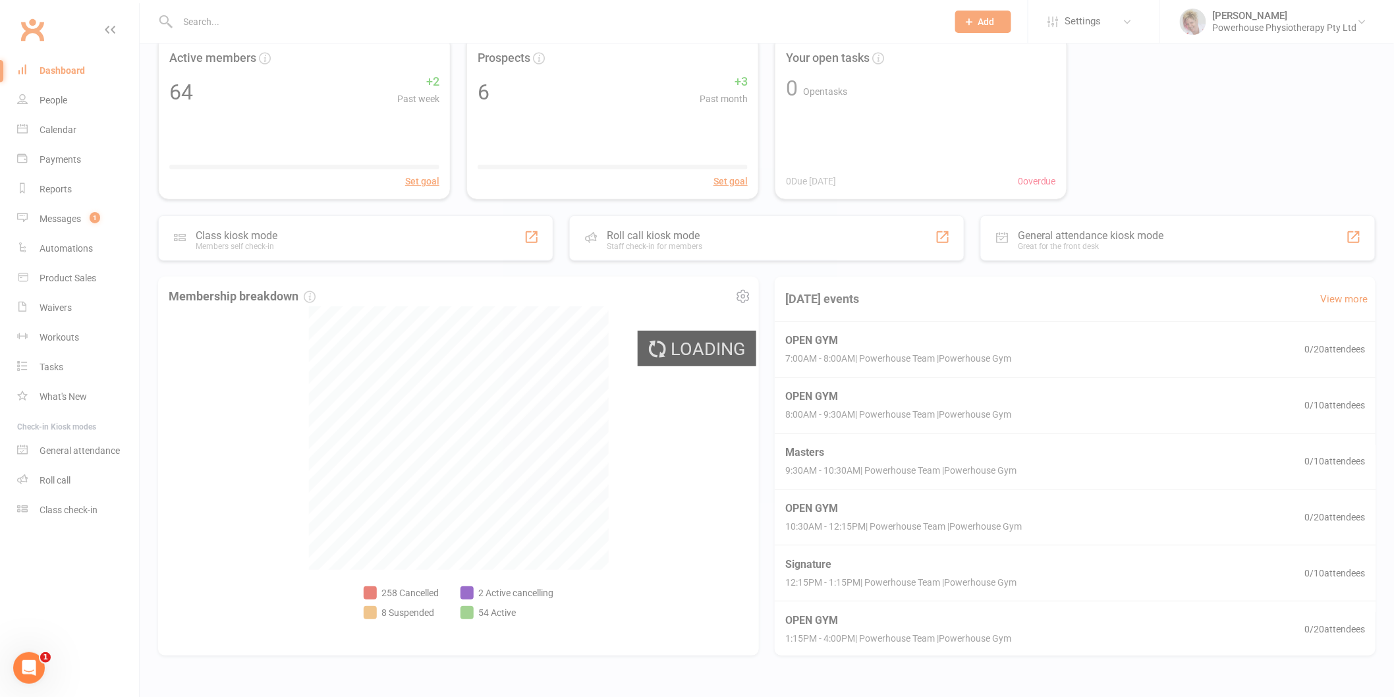
select select "no_trial"
select select "100"
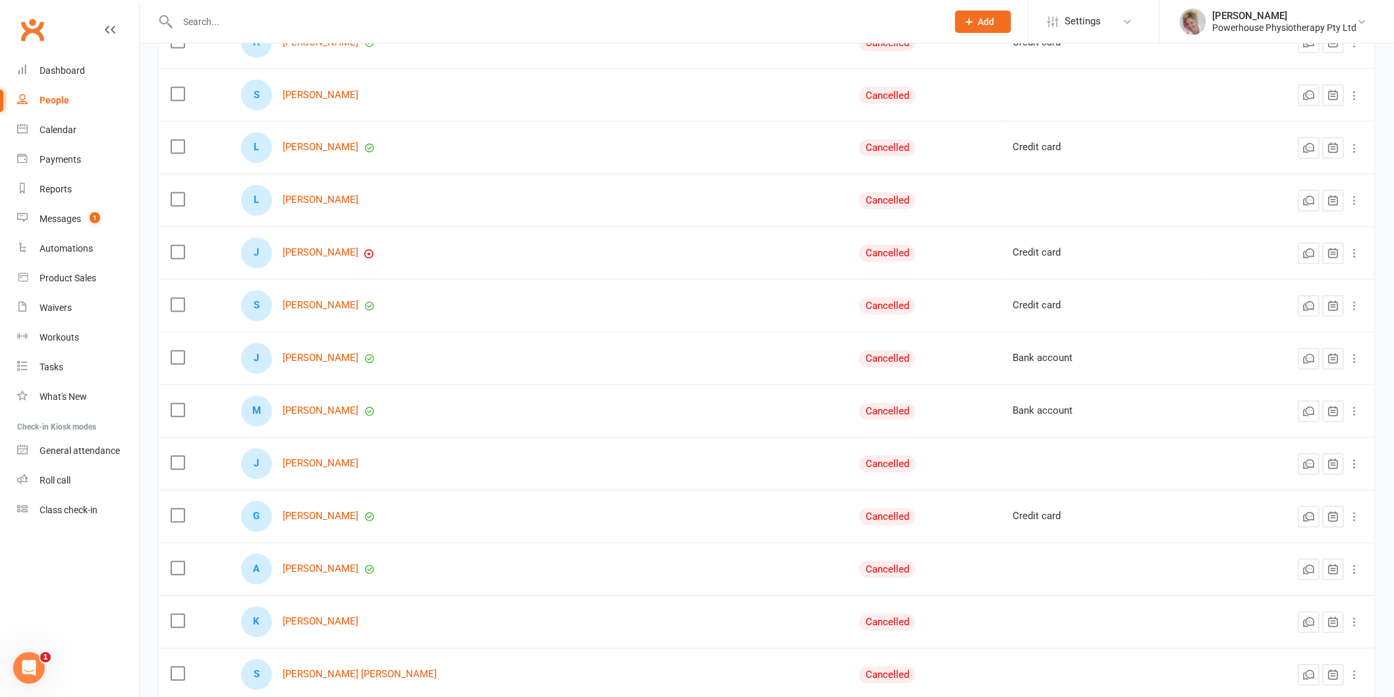
scroll to position [805, 0]
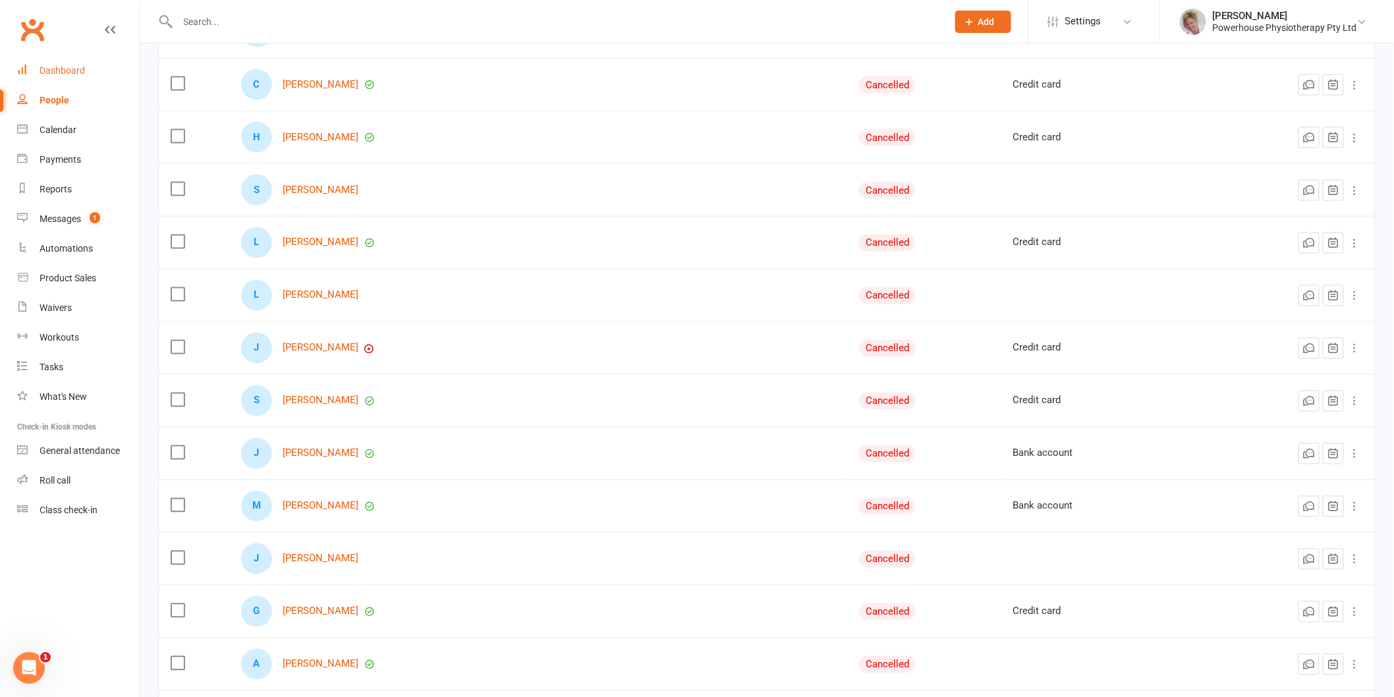
click at [40, 70] on div "Dashboard" at bounding box center [62, 70] width 45 height 11
